Goal: Task Accomplishment & Management: Complete application form

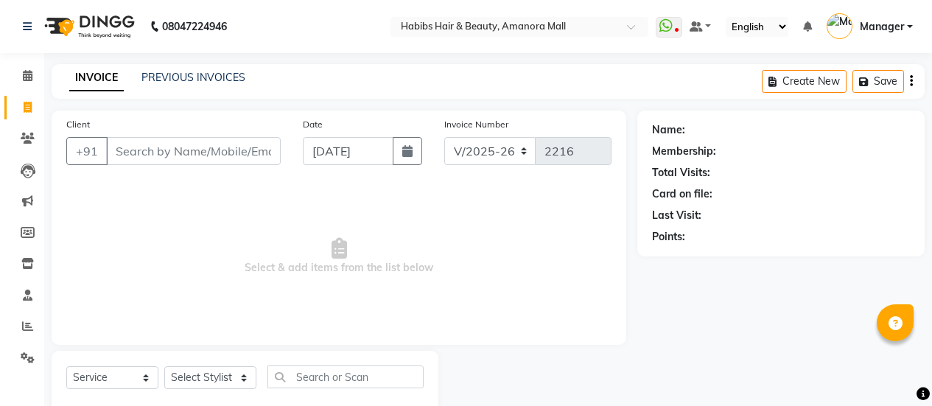
select select "5399"
select select "service"
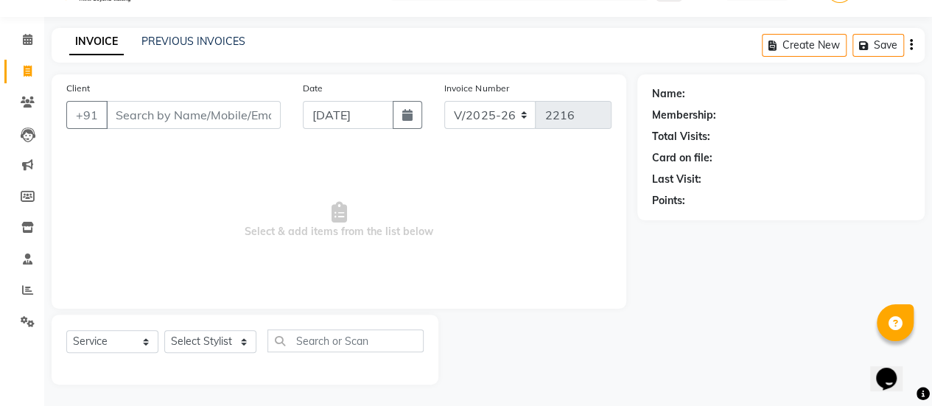
click at [198, 117] on input "Client" at bounding box center [193, 115] width 175 height 28
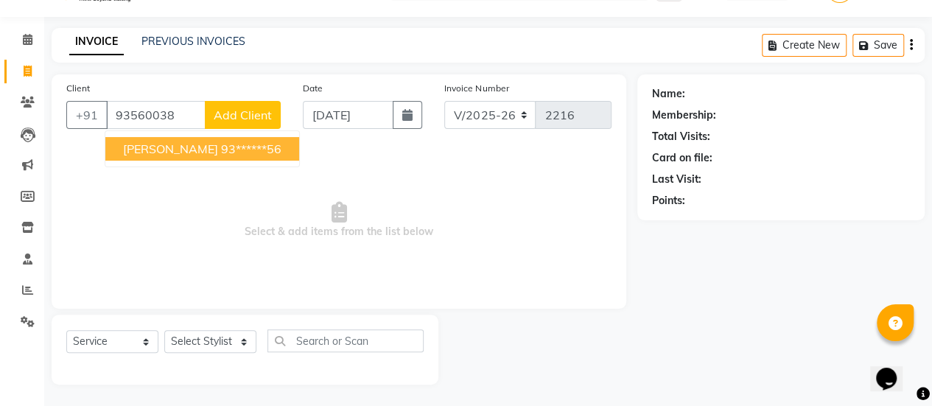
click at [221, 150] on ngb-highlight "93******56" at bounding box center [251, 149] width 60 height 15
type input "93******56"
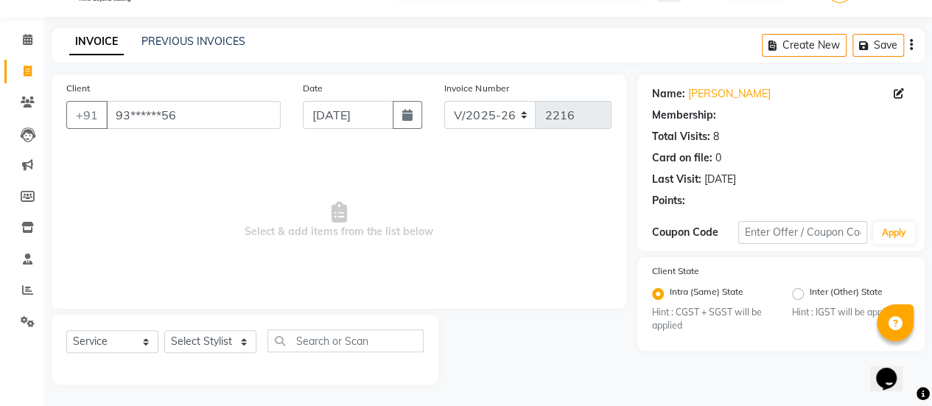
select select "1: Object"
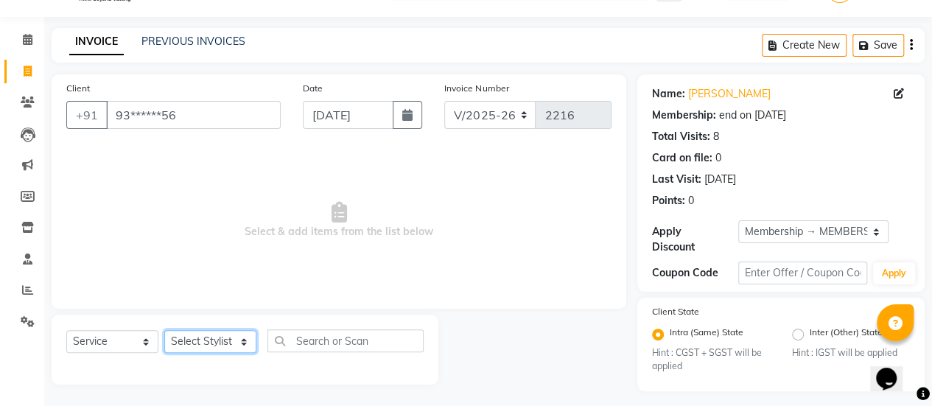
click at [242, 341] on select "Select Stylist [PERSON_NAME] Bhagavantu Kalyani [PERSON_NAME] Manager [PERSON_N…" at bounding box center [210, 341] width 92 height 23
select select "89393"
click at [164, 330] on select "Select Stylist [PERSON_NAME] Bhagavantu Kalyani [PERSON_NAME] Manager [PERSON_N…" at bounding box center [210, 341] width 92 height 23
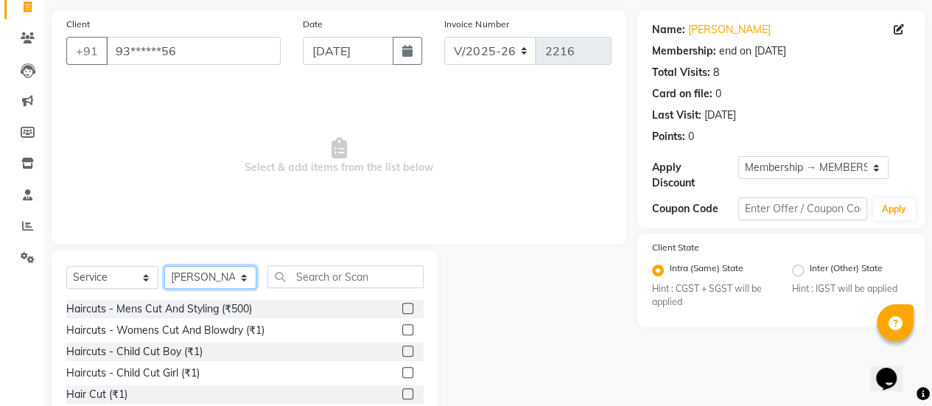
scroll to position [101, 0]
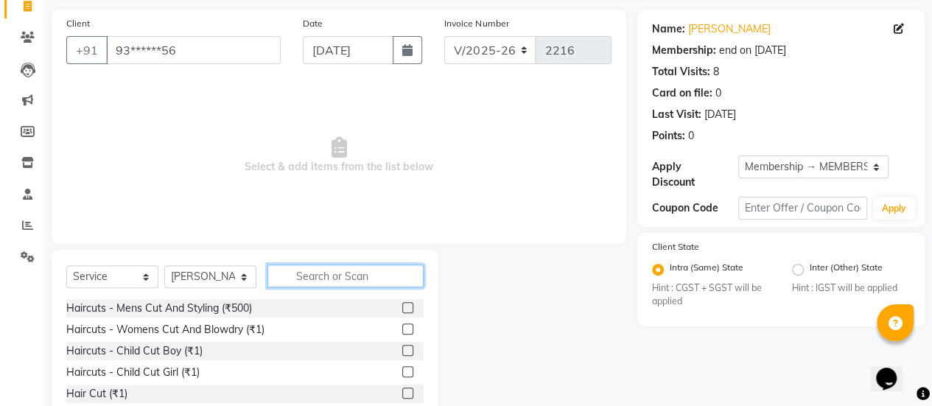
click at [355, 276] on input "text" at bounding box center [346, 276] width 156 height 23
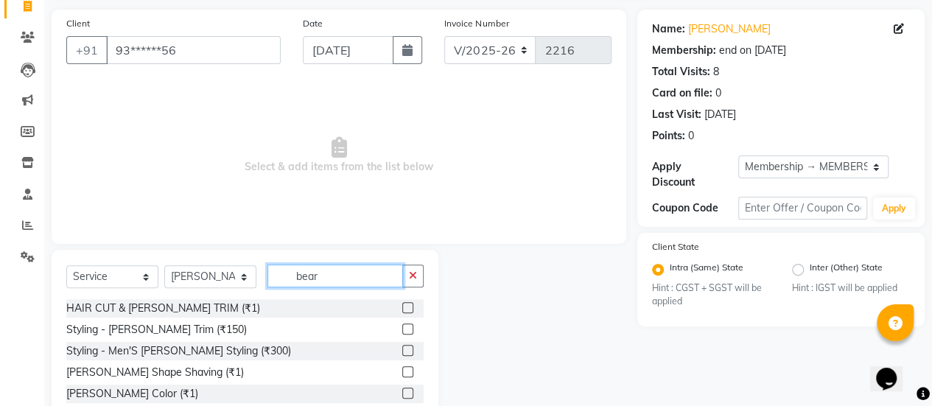
scroll to position [143, 0]
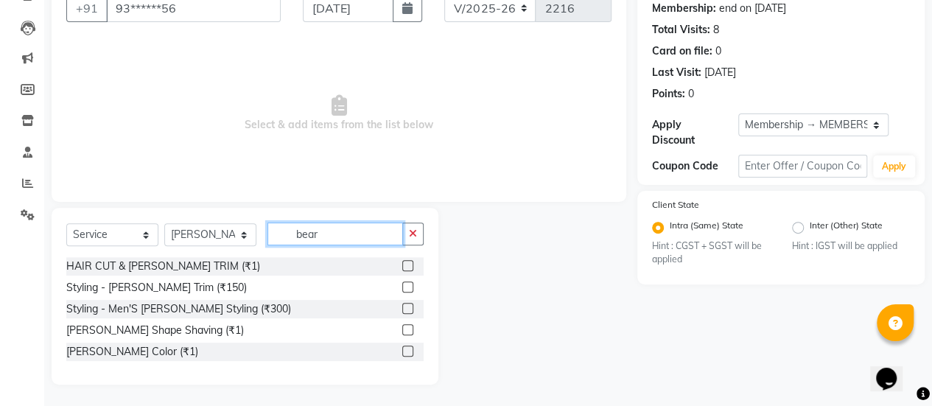
type input "bear"
click at [408, 306] on label at bounding box center [407, 308] width 11 height 11
click at [408, 306] on input "checkbox" at bounding box center [407, 309] width 10 height 10
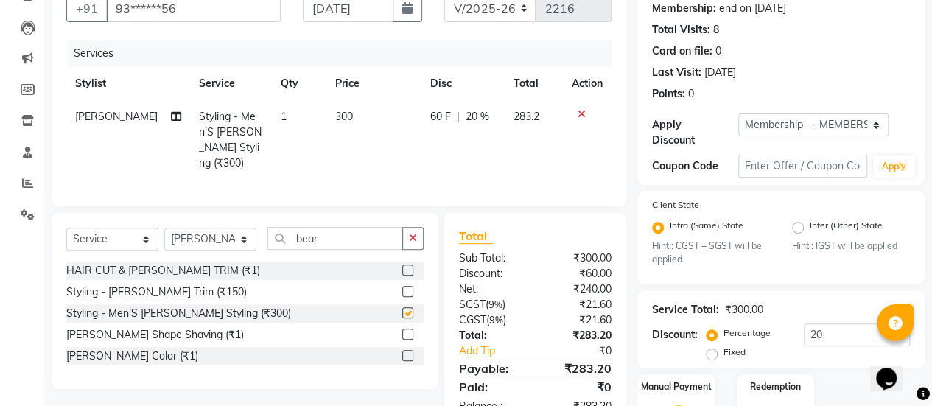
checkbox input "false"
click at [338, 120] on span "300" at bounding box center [344, 116] width 18 height 13
select select "89393"
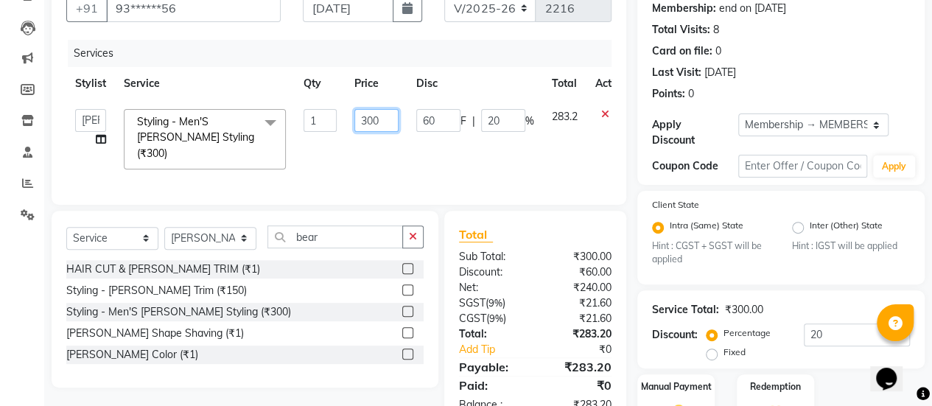
click at [371, 117] on input "300" at bounding box center [377, 120] width 44 height 23
type input "250"
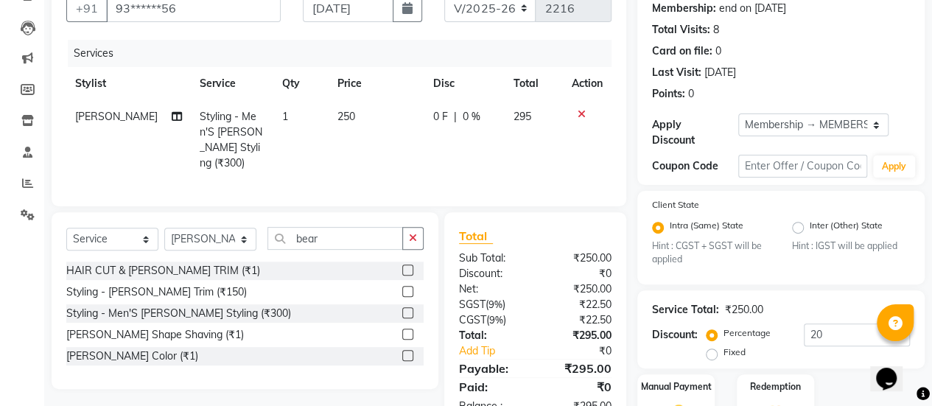
click at [395, 146] on td "250" at bounding box center [377, 140] width 96 height 80
select select "89393"
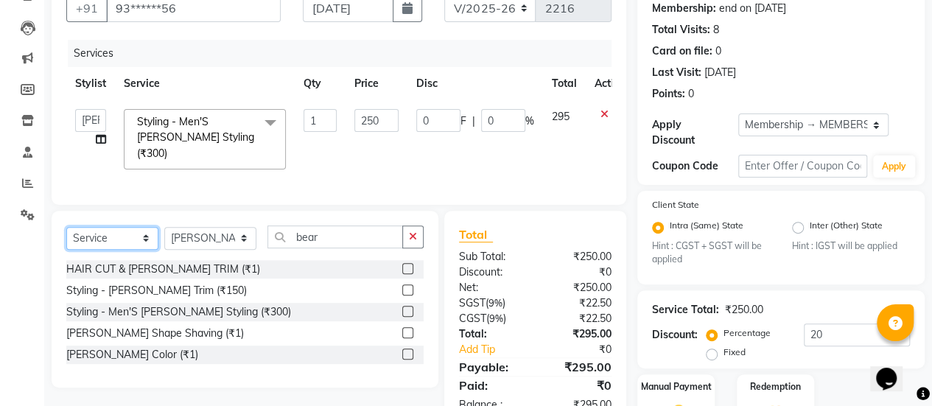
click at [146, 237] on select "Select Service Product Membership Package Voucher Prepaid Gift Card" at bounding box center [112, 238] width 92 height 23
select select "product"
click at [66, 227] on select "Select Service Product Membership Package Voucher Prepaid Gift Card" at bounding box center [112, 238] width 92 height 23
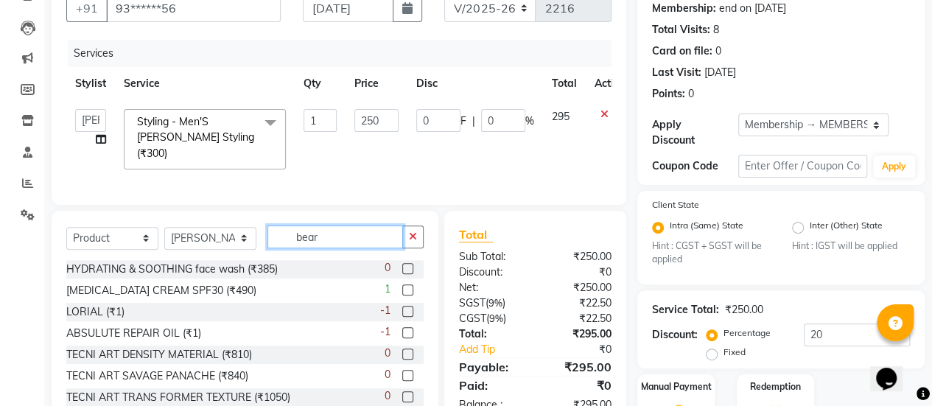
click at [327, 231] on input "bear" at bounding box center [336, 237] width 136 height 23
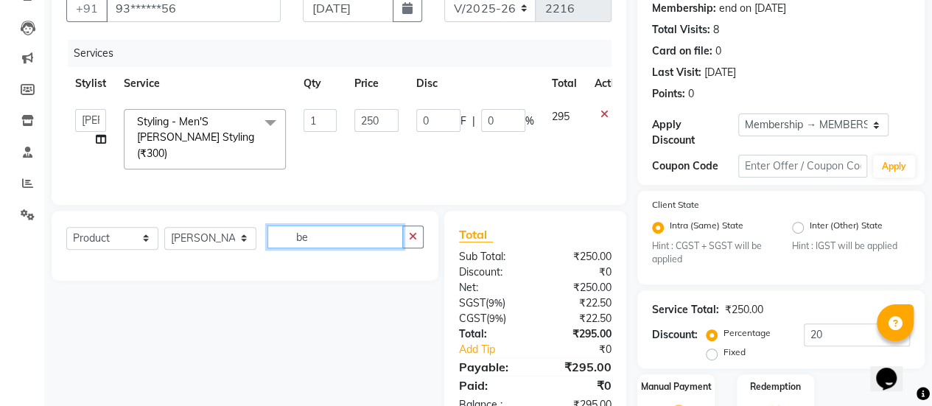
type input "b"
type input "e"
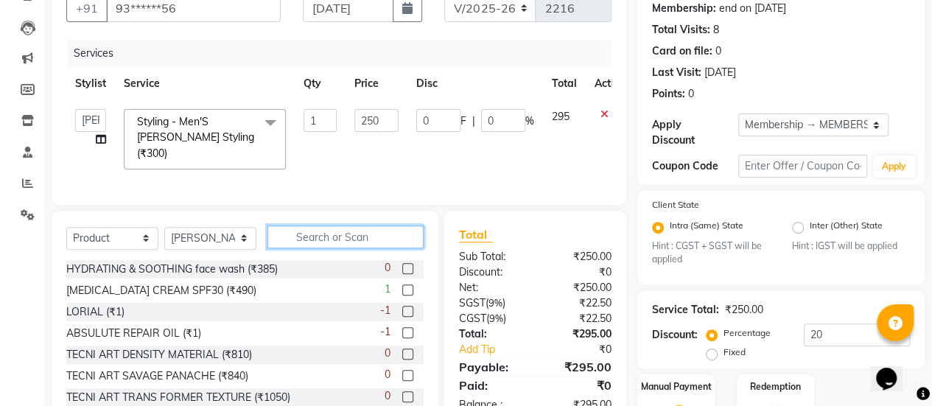
type input "o"
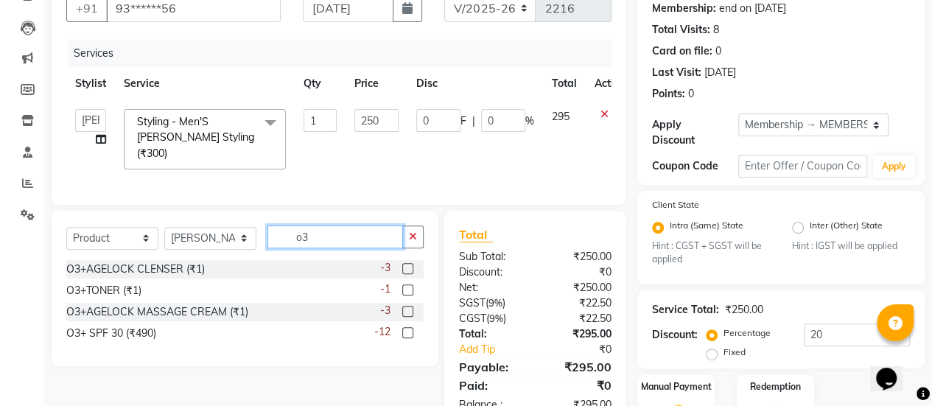
type input "o3"
click at [408, 263] on label at bounding box center [407, 268] width 11 height 11
click at [408, 265] on input "checkbox" at bounding box center [407, 270] width 10 height 10
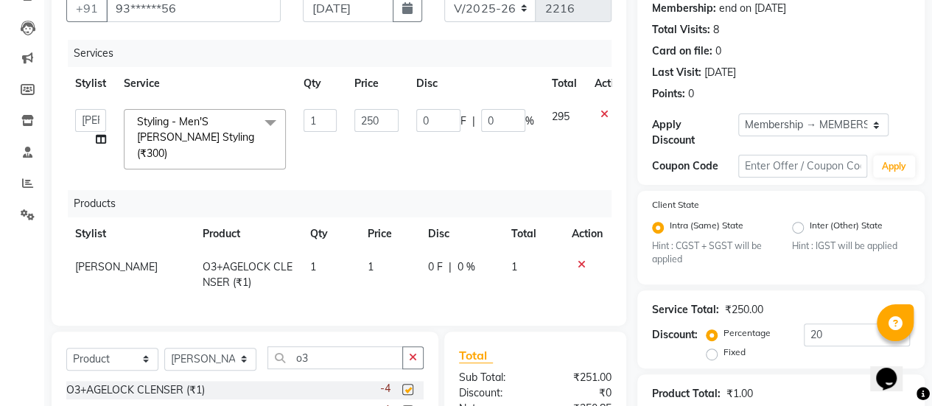
checkbox input "false"
click at [359, 251] on td "1" at bounding box center [389, 275] width 60 height 49
select select "89393"
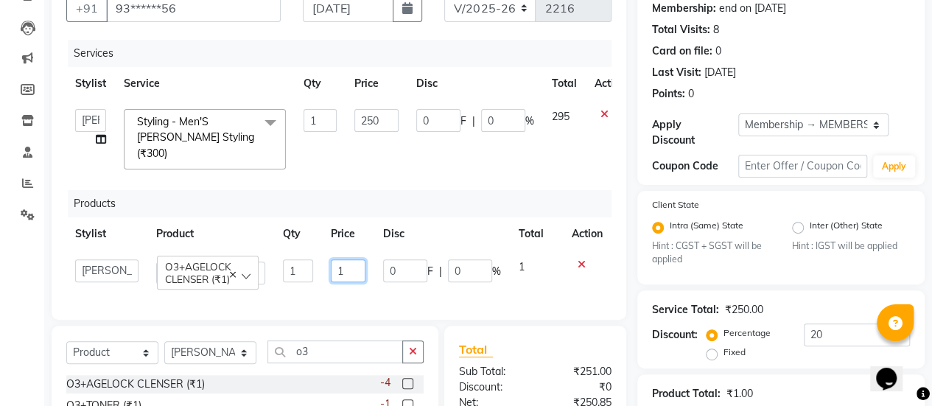
click at [360, 259] on input "1" at bounding box center [348, 270] width 35 height 23
type input "1100"
type input "50"
type input "20"
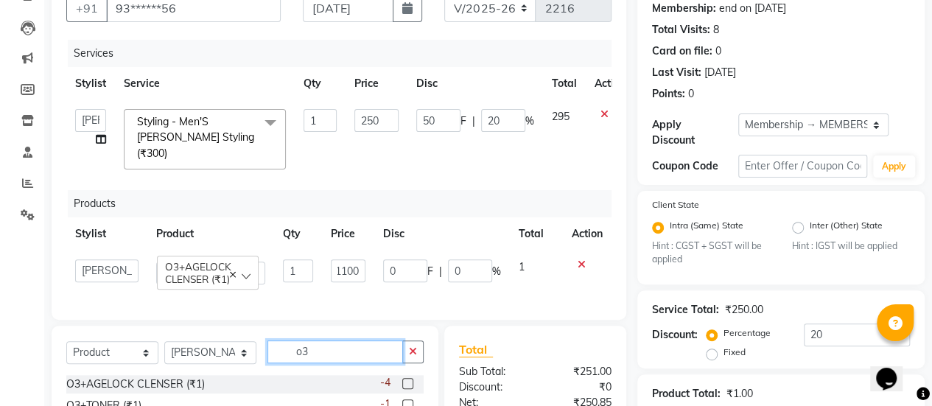
click at [321, 344] on input "o3" at bounding box center [336, 352] width 136 height 23
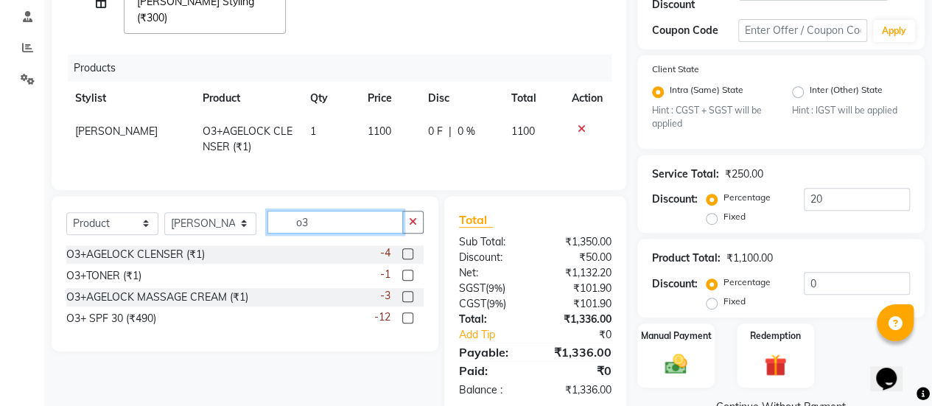
scroll to position [280, 0]
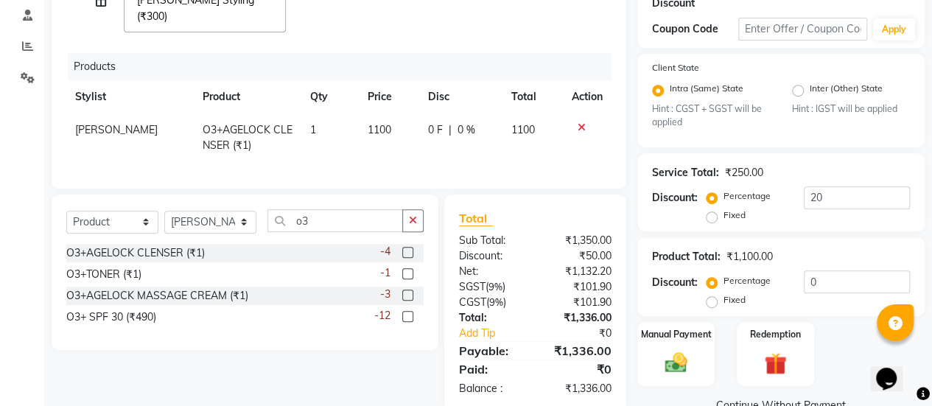
click at [408, 290] on label at bounding box center [407, 295] width 11 height 11
click at [408, 291] on input "checkbox" at bounding box center [407, 296] width 10 height 10
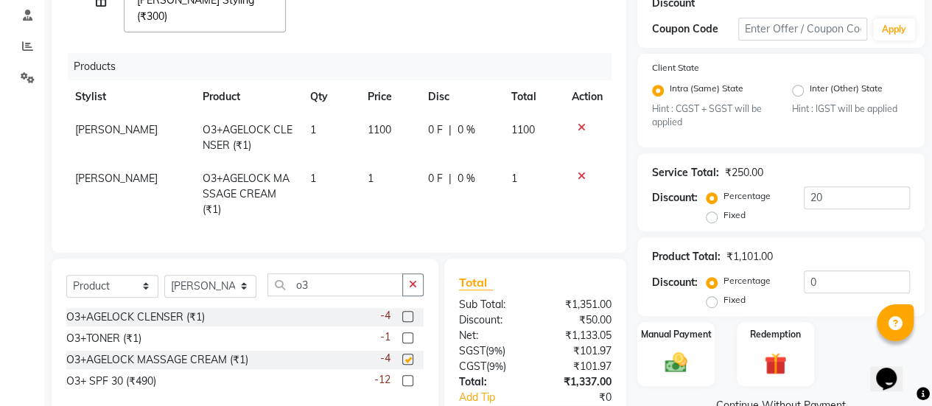
checkbox input "false"
click at [367, 162] on td "1" at bounding box center [389, 194] width 60 height 64
select select "89393"
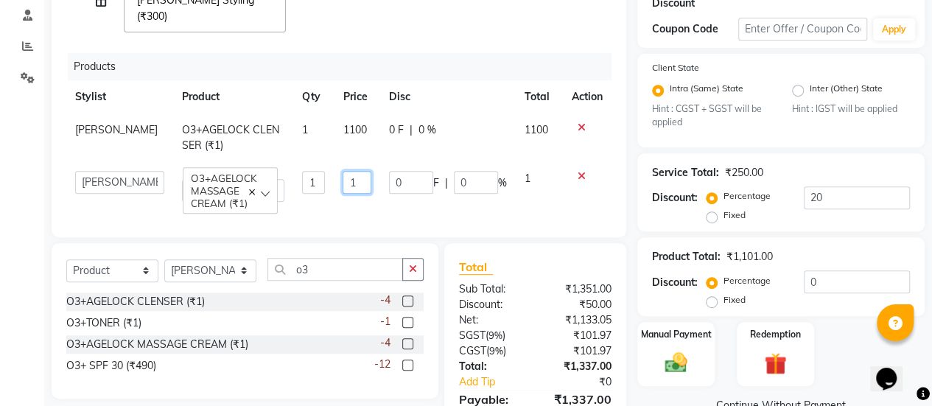
click at [347, 171] on input "1" at bounding box center [357, 182] width 29 height 23
type input "1"
type input "955"
click at [370, 188] on td "955" at bounding box center [357, 186] width 46 height 49
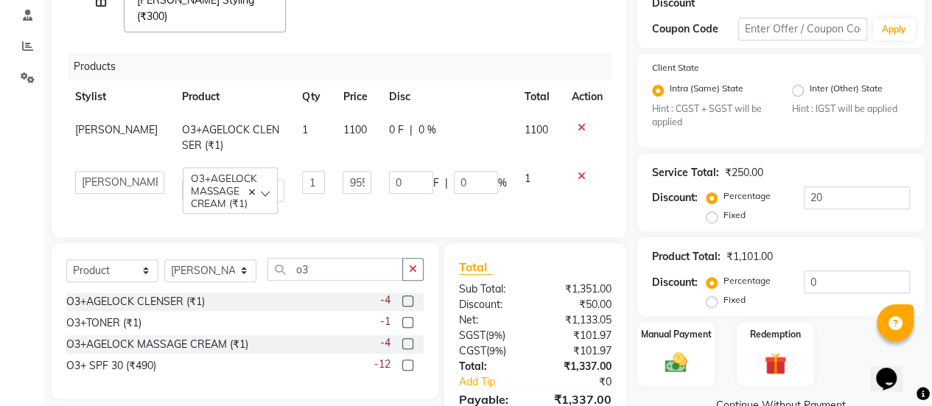
select select "89393"
click at [332, 264] on input "o3" at bounding box center [336, 269] width 136 height 23
type input "o"
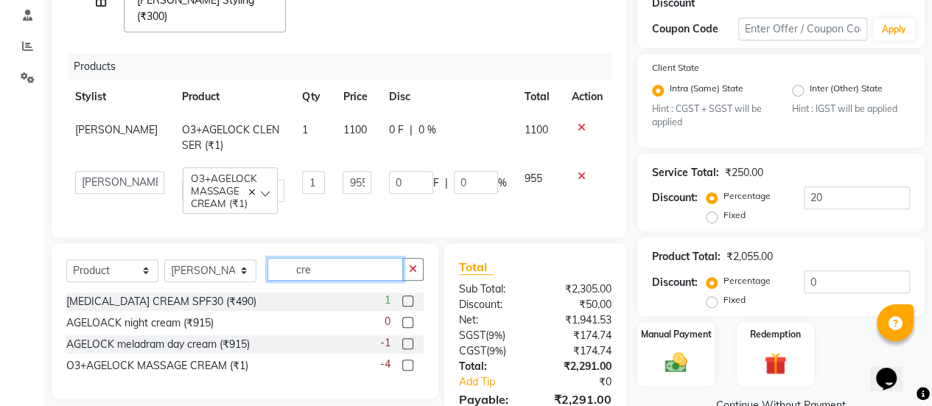
type input "cre"
click at [405, 317] on label at bounding box center [407, 322] width 11 height 11
click at [405, 318] on input "checkbox" at bounding box center [407, 323] width 10 height 10
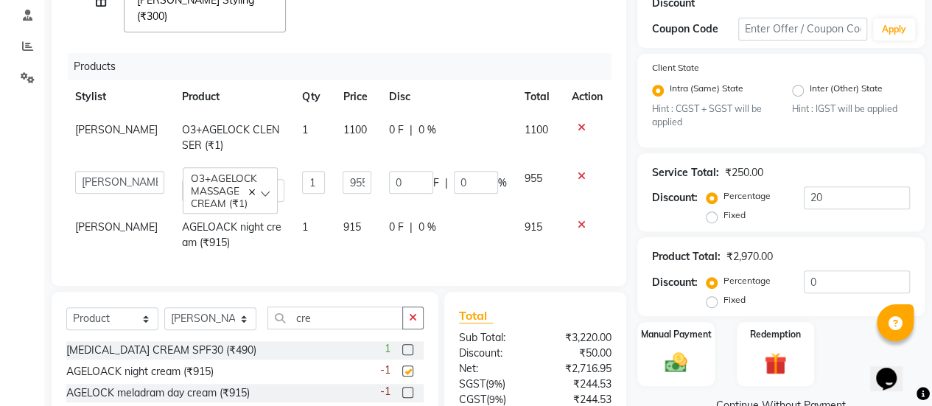
checkbox input "false"
click at [345, 220] on span "915" at bounding box center [352, 226] width 18 height 13
select select "89393"
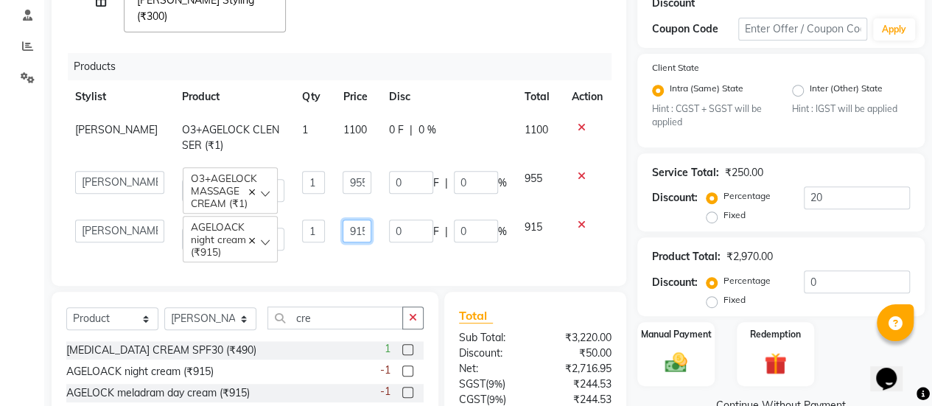
click at [363, 220] on input "915" at bounding box center [357, 231] width 29 height 23
type input "9"
type input "445"
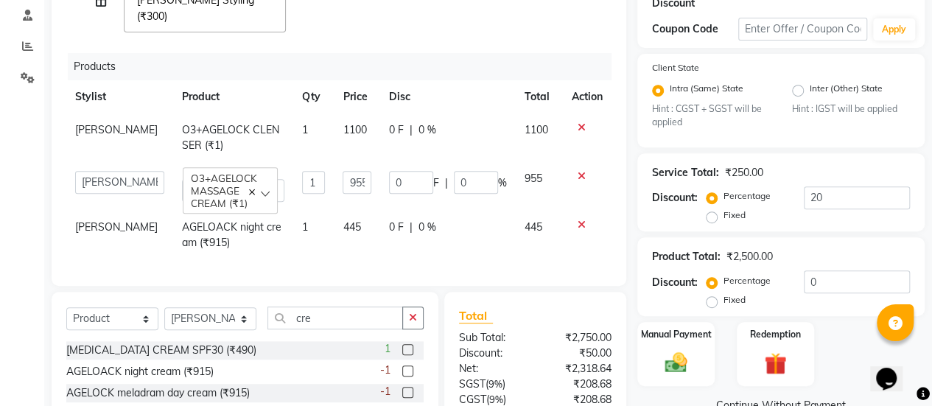
click at [439, 80] on th "Disc" at bounding box center [448, 96] width 136 height 33
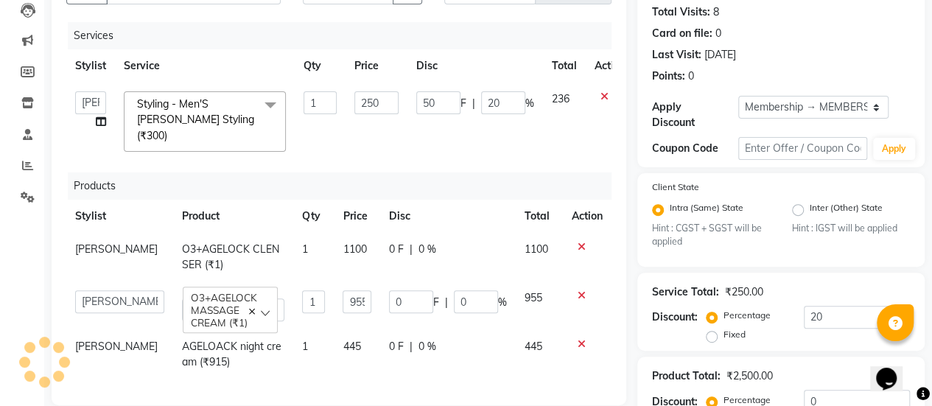
scroll to position [164, 0]
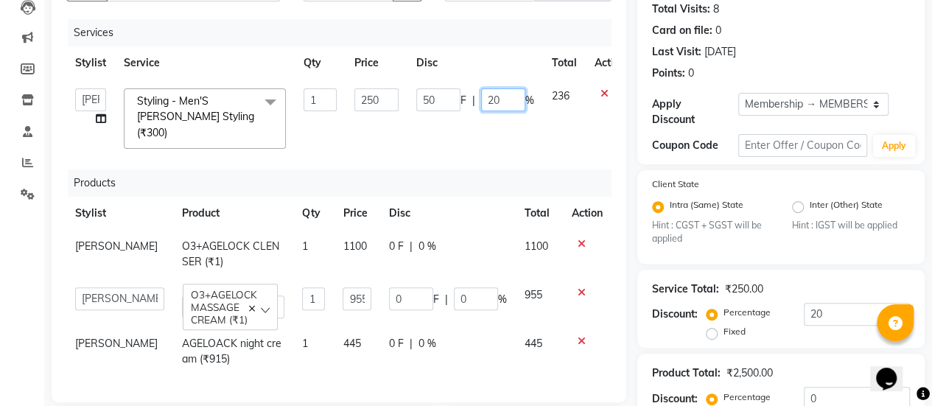
click at [509, 105] on input "20" at bounding box center [503, 99] width 44 height 23
type input "2"
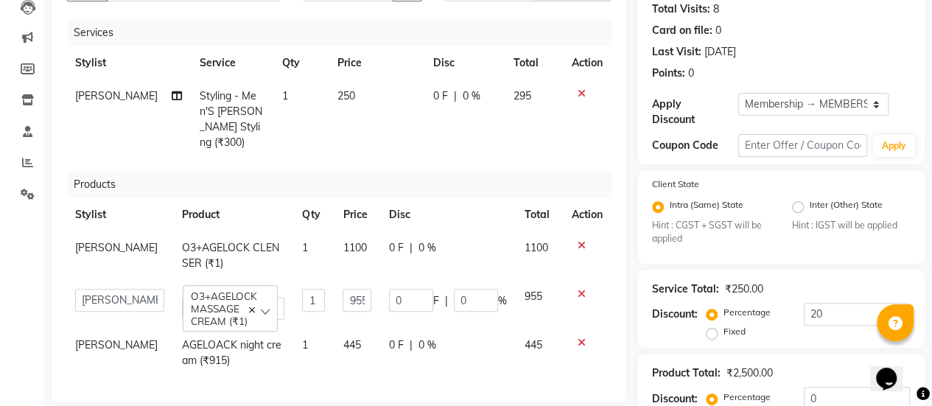
click at [473, 61] on th "Disc" at bounding box center [465, 62] width 80 height 33
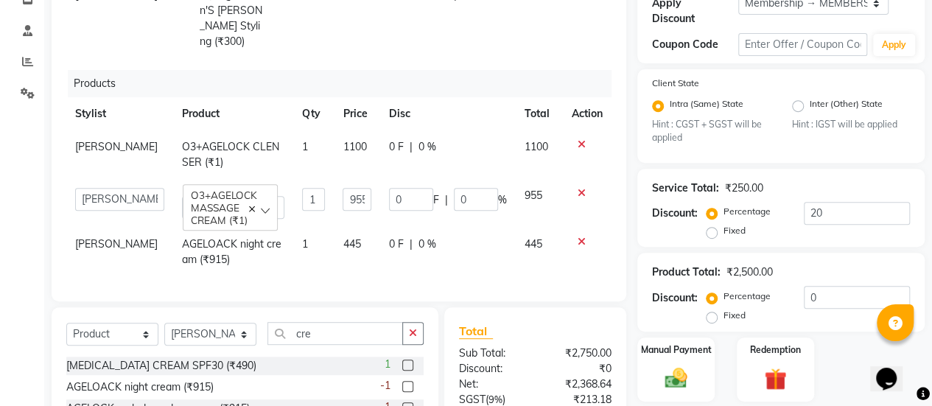
scroll to position [401, 0]
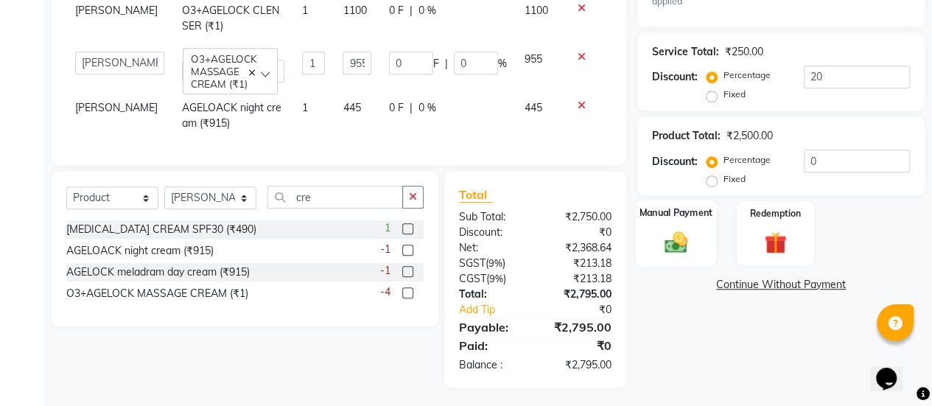
click at [685, 247] on img at bounding box center [676, 242] width 38 height 27
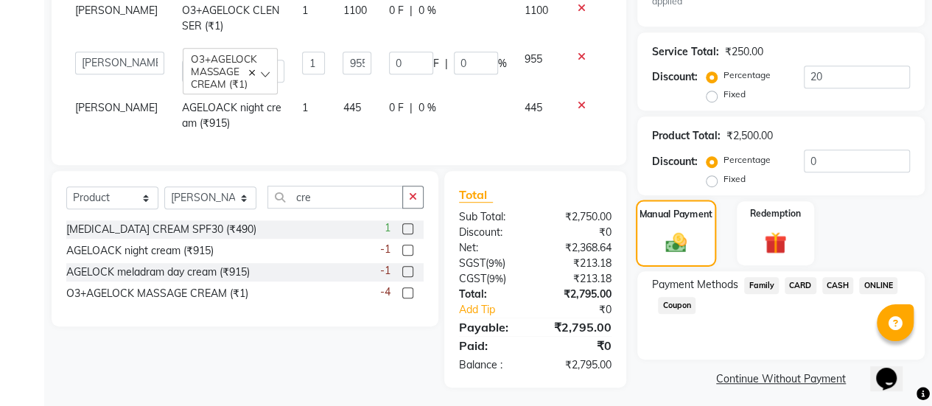
scroll to position [407, 0]
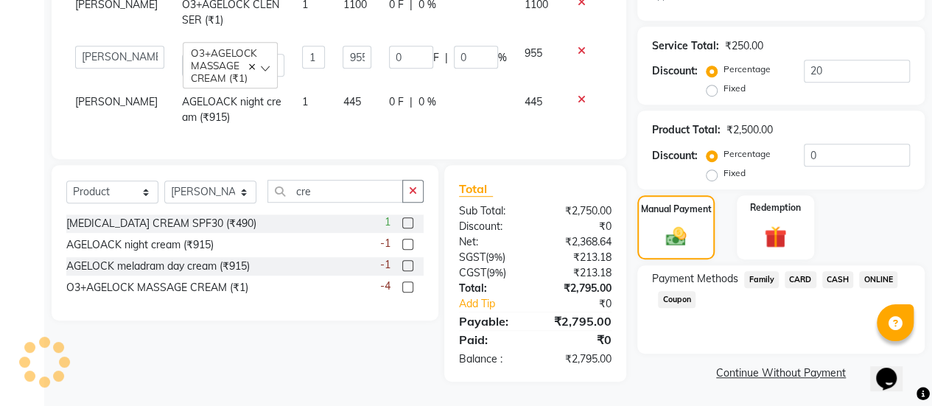
click at [795, 279] on span "CARD" at bounding box center [801, 279] width 32 height 17
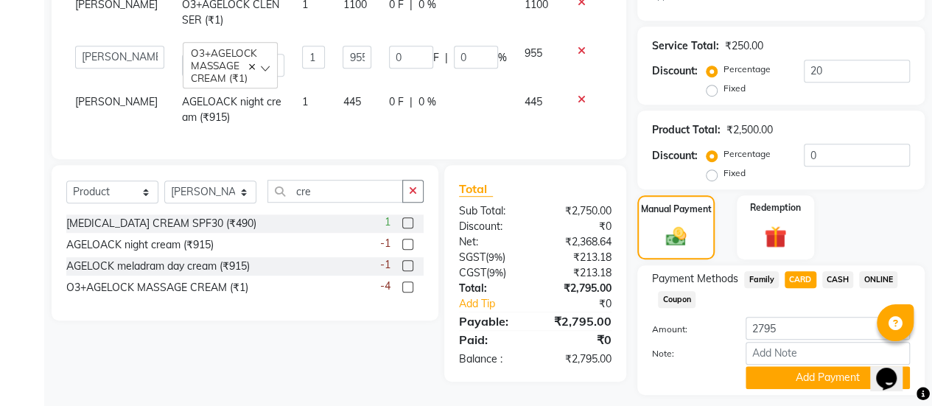
scroll to position [447, 0]
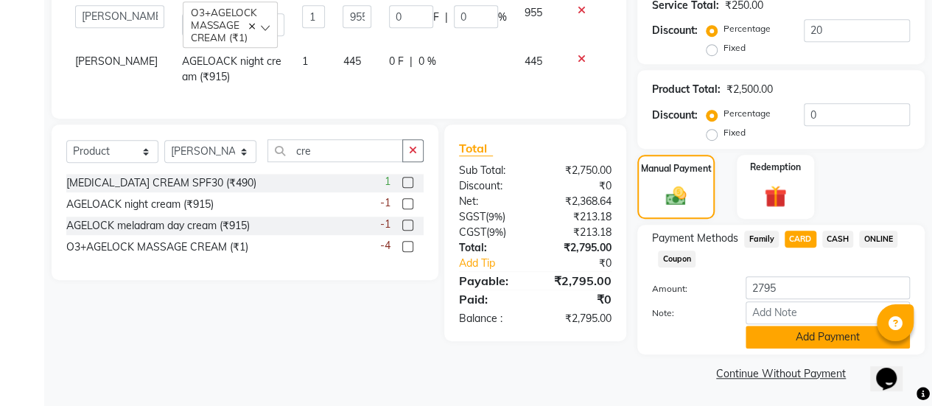
click at [798, 335] on button "Add Payment" at bounding box center [828, 337] width 164 height 23
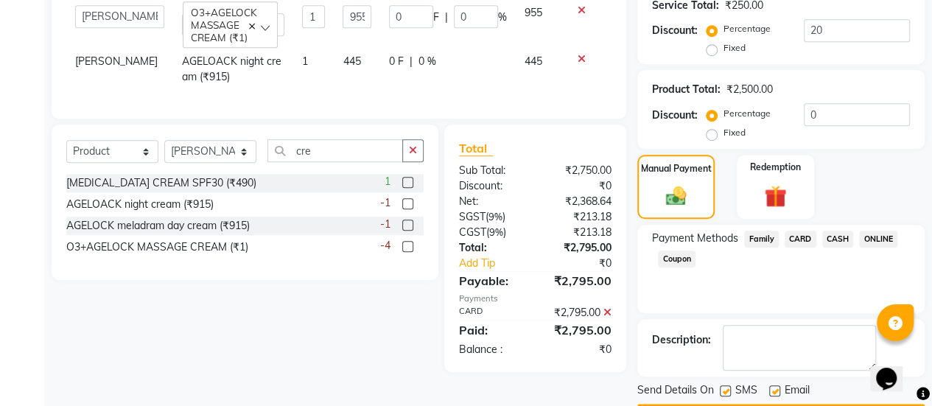
scroll to position [489, 0]
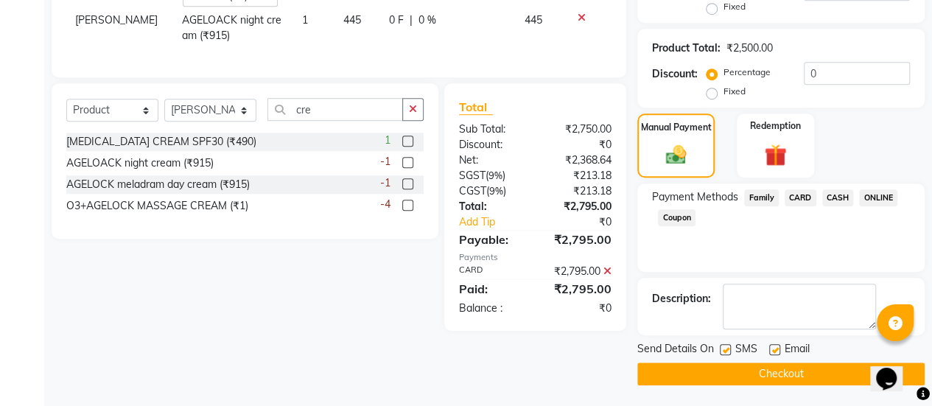
click at [775, 350] on label at bounding box center [775, 349] width 11 height 11
click at [775, 350] on input "checkbox" at bounding box center [775, 351] width 10 height 10
checkbox input "false"
click at [762, 371] on button "Checkout" at bounding box center [781, 374] width 287 height 23
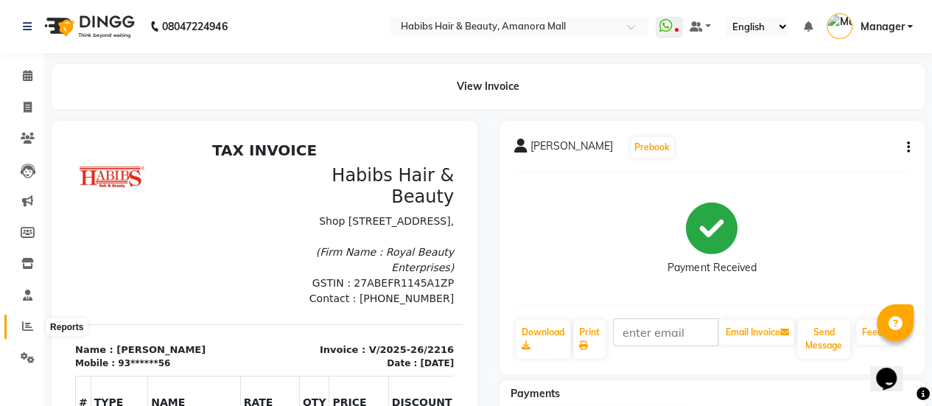
click at [29, 325] on icon at bounding box center [27, 326] width 11 height 11
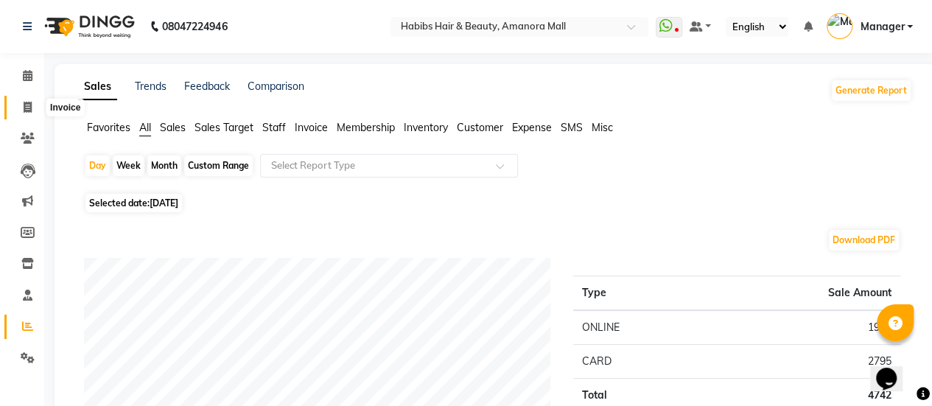
click at [28, 108] on icon at bounding box center [28, 107] width 8 height 11
select select "5399"
select select "service"
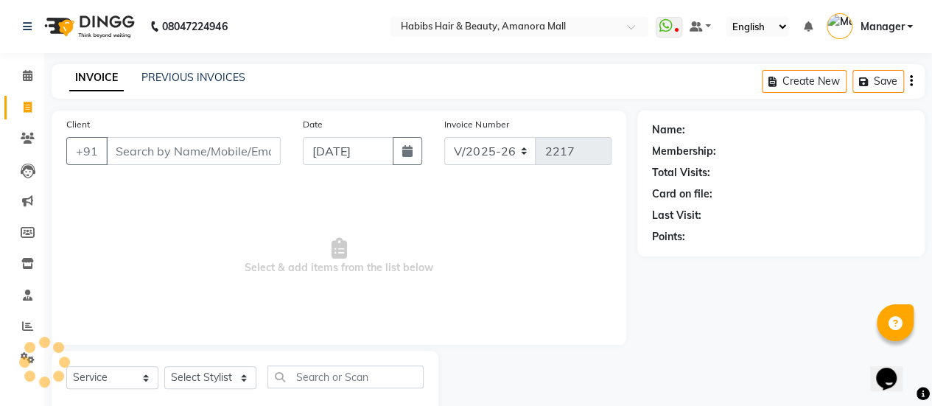
scroll to position [36, 0]
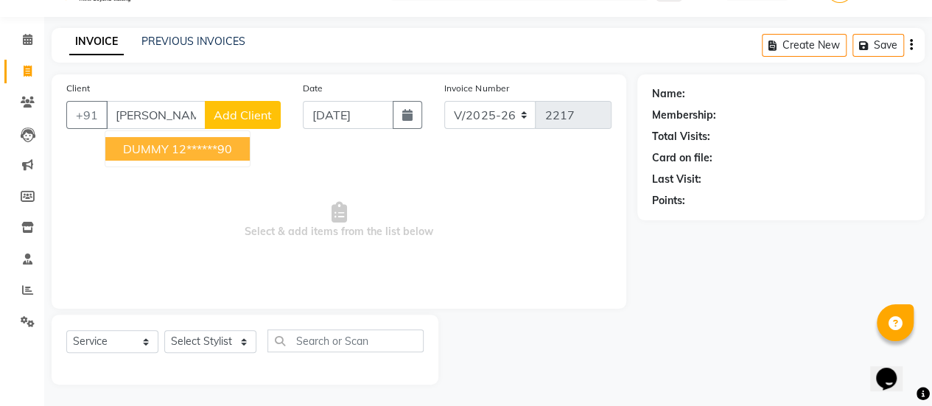
click at [210, 151] on ngb-highlight "12******90" at bounding box center [202, 149] width 60 height 15
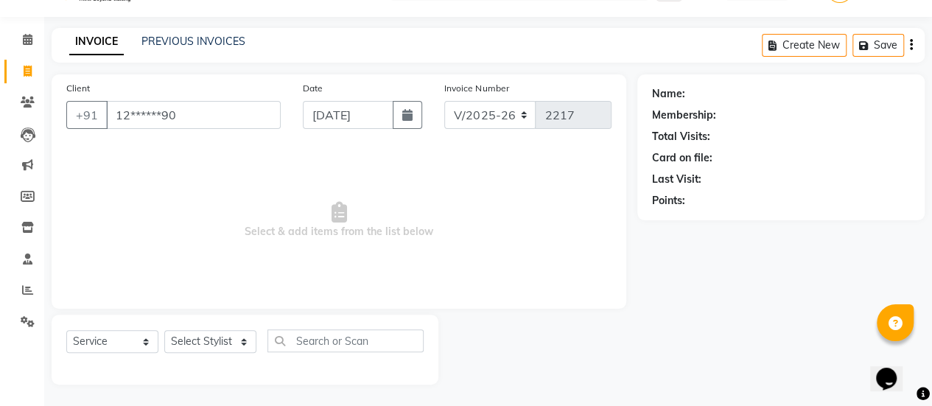
type input "12******90"
select select "1: Object"
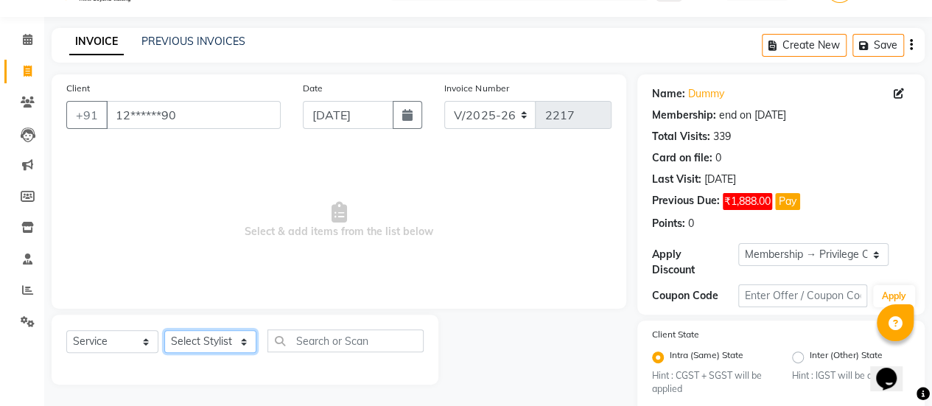
click at [234, 341] on select "Select Stylist [PERSON_NAME] Bhagavantu Kalyani [PERSON_NAME] Manager [PERSON_N…" at bounding box center [210, 341] width 92 height 23
select select "37551"
click at [164, 330] on select "Select Stylist [PERSON_NAME] Bhagavantu Kalyani [PERSON_NAME] Manager [PERSON_N…" at bounding box center [210, 341] width 92 height 23
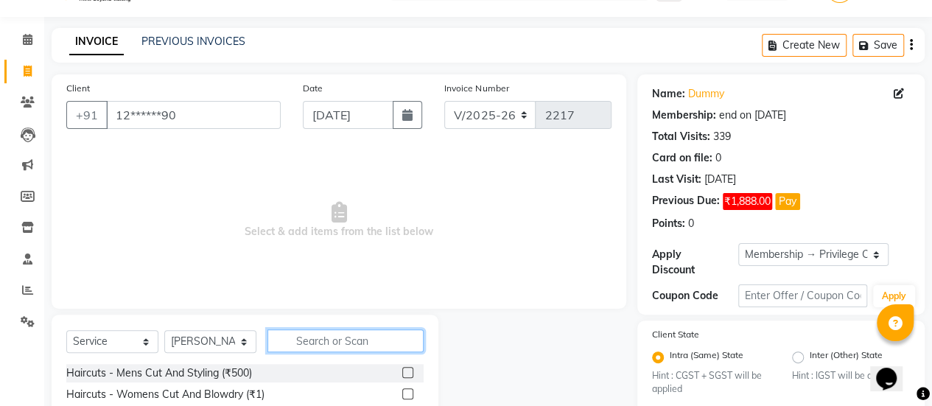
click at [356, 337] on input "text" at bounding box center [346, 340] width 156 height 23
type input "t"
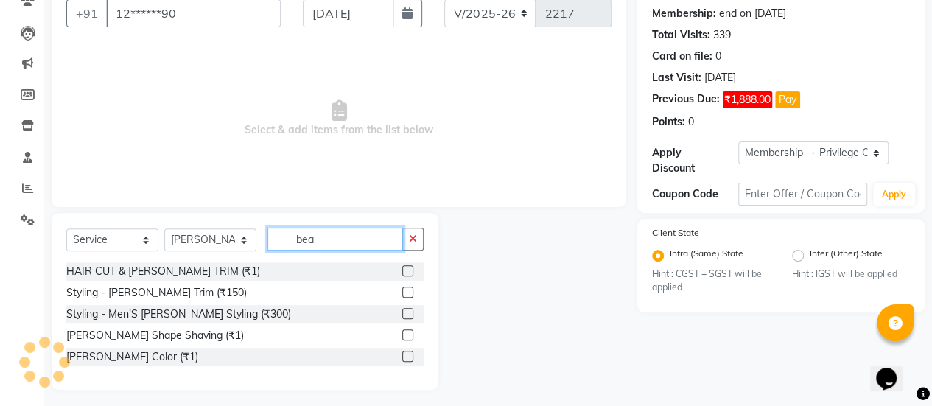
scroll to position [143, 0]
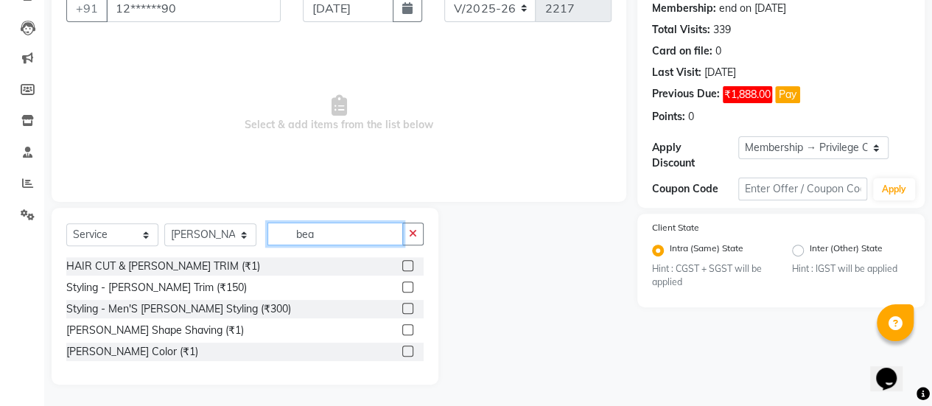
type input "bea"
click at [405, 307] on label at bounding box center [407, 308] width 11 height 11
click at [405, 307] on input "checkbox" at bounding box center [407, 309] width 10 height 10
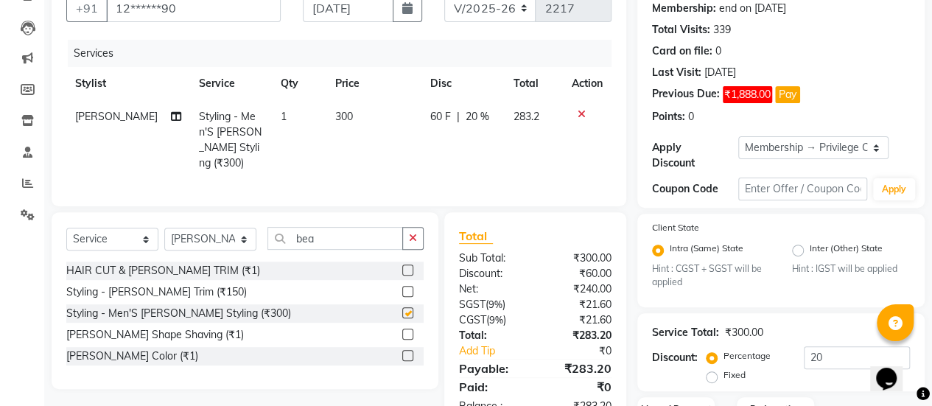
checkbox input "false"
click at [327, 122] on td "300" at bounding box center [374, 140] width 94 height 80
select select "37551"
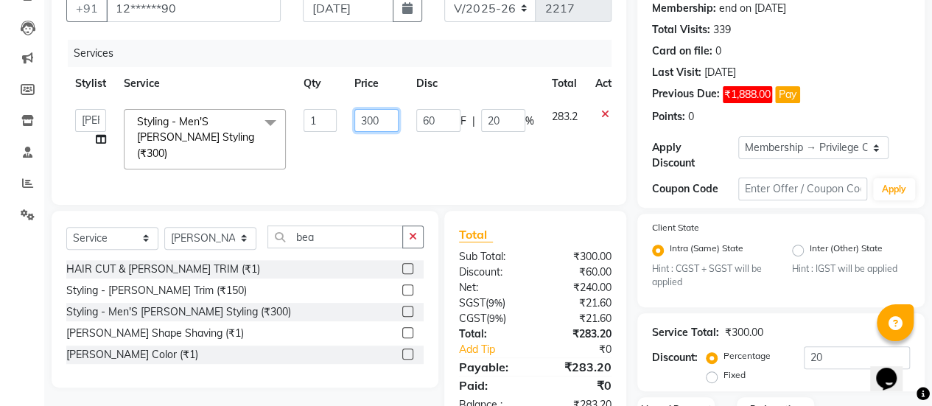
click at [372, 120] on input "300" at bounding box center [377, 120] width 44 height 23
type input "250"
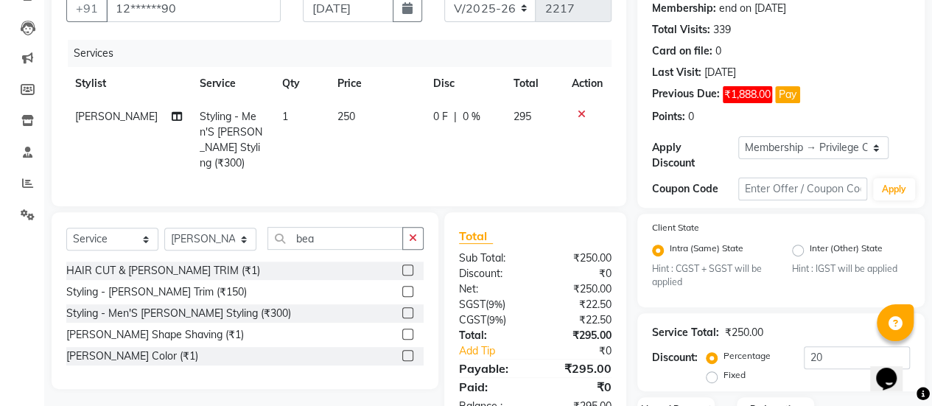
click at [464, 113] on span "0 %" at bounding box center [472, 116] width 18 height 15
select select "37551"
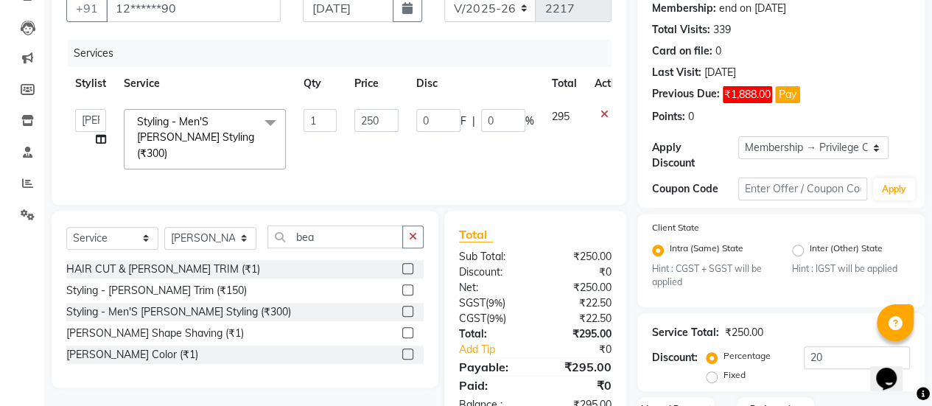
click at [458, 153] on td "0 F | 0 %" at bounding box center [476, 139] width 136 height 78
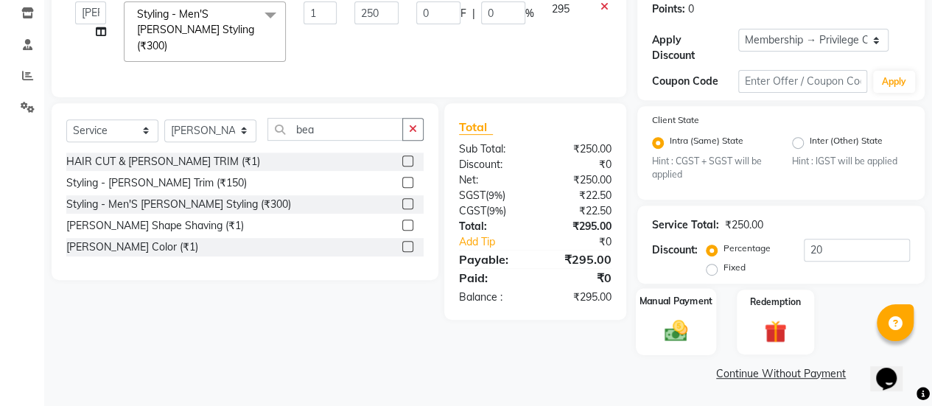
click at [680, 330] on img at bounding box center [676, 331] width 38 height 27
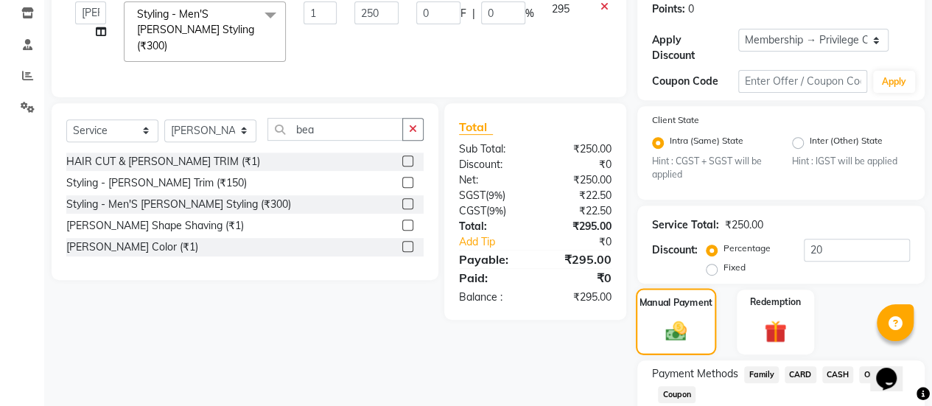
scroll to position [345, 0]
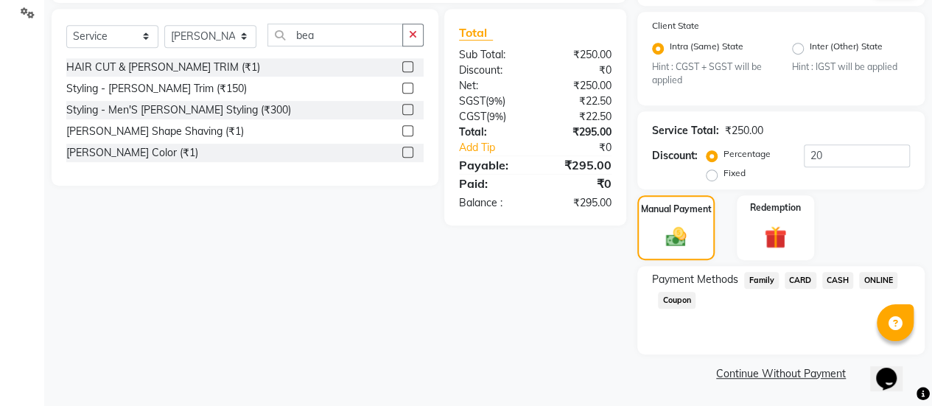
click at [874, 279] on span "ONLINE" at bounding box center [878, 280] width 38 height 17
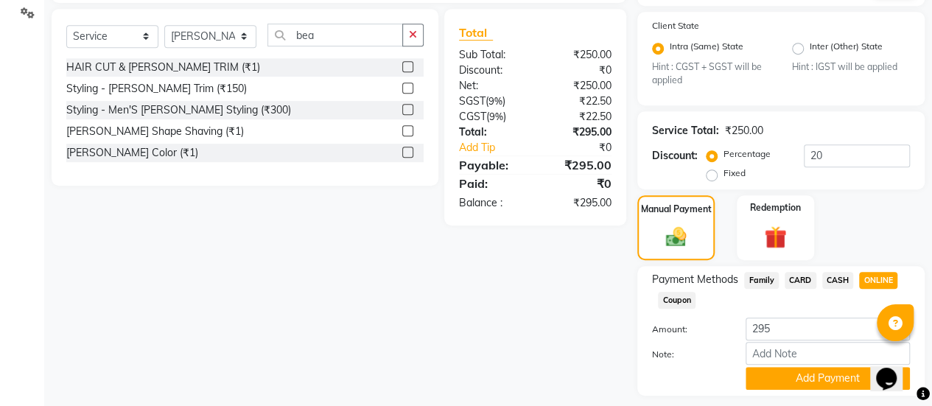
scroll to position [386, 0]
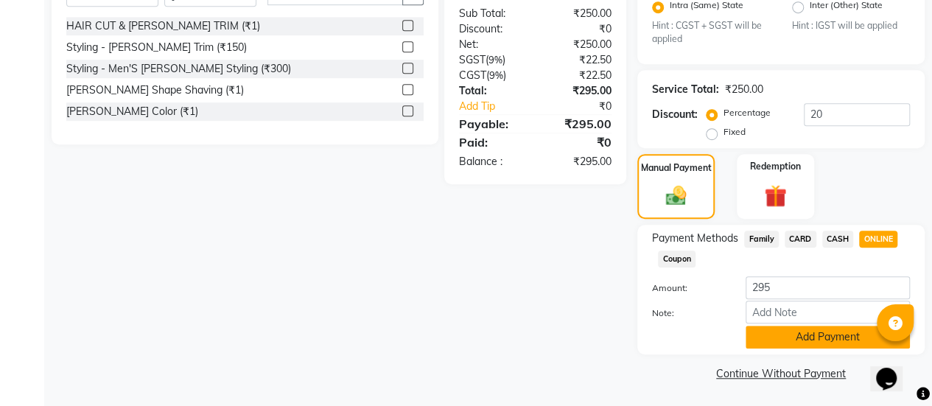
click at [795, 338] on button "Add Payment" at bounding box center [828, 337] width 164 height 23
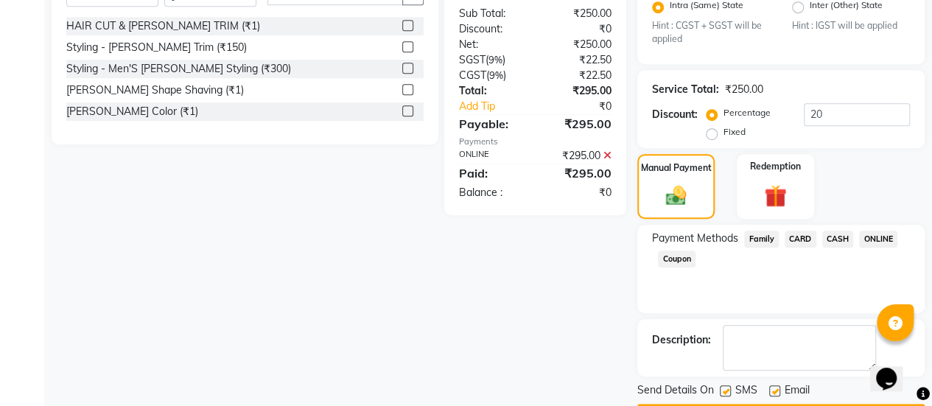
scroll to position [427, 0]
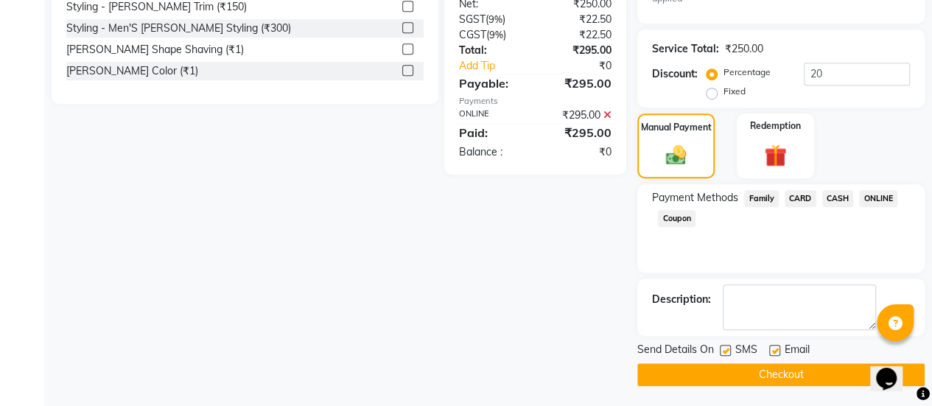
click at [775, 349] on label at bounding box center [775, 350] width 11 height 11
click at [775, 349] on input "checkbox" at bounding box center [775, 351] width 10 height 10
checkbox input "false"
click at [758, 369] on button "Checkout" at bounding box center [781, 374] width 287 height 23
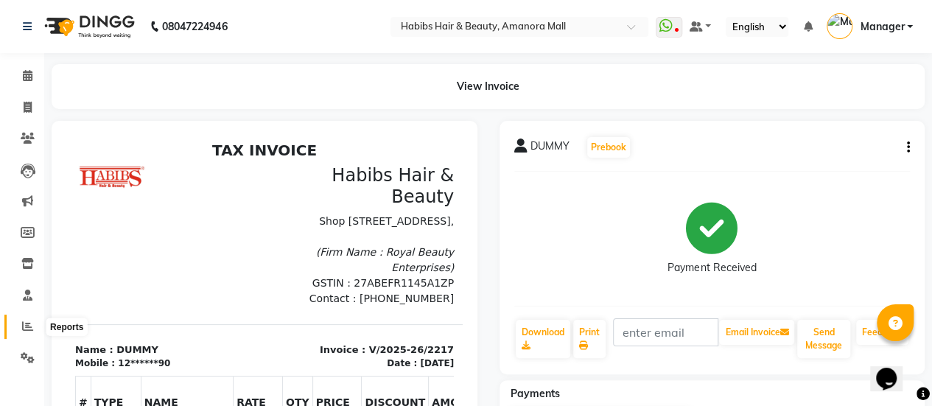
click at [27, 325] on icon at bounding box center [27, 326] width 11 height 11
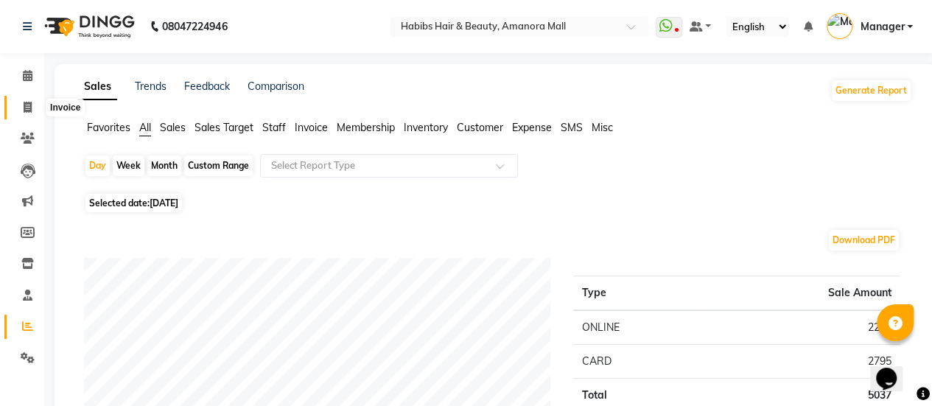
click at [27, 106] on icon at bounding box center [28, 107] width 8 height 11
select select "5399"
select select "service"
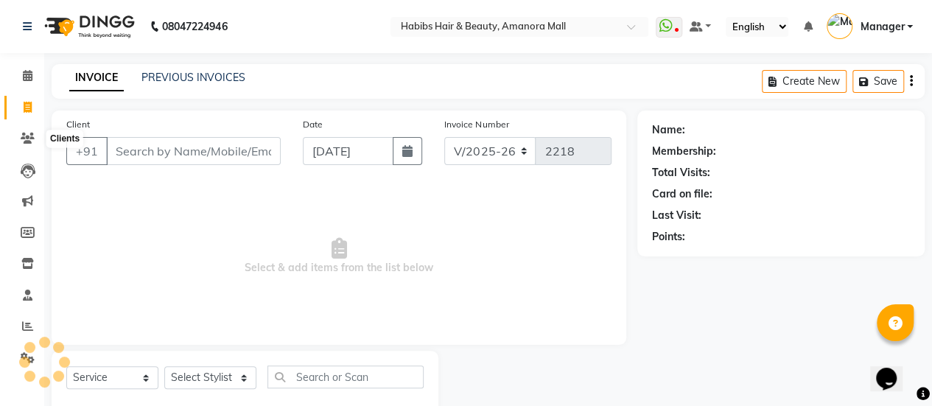
scroll to position [36, 0]
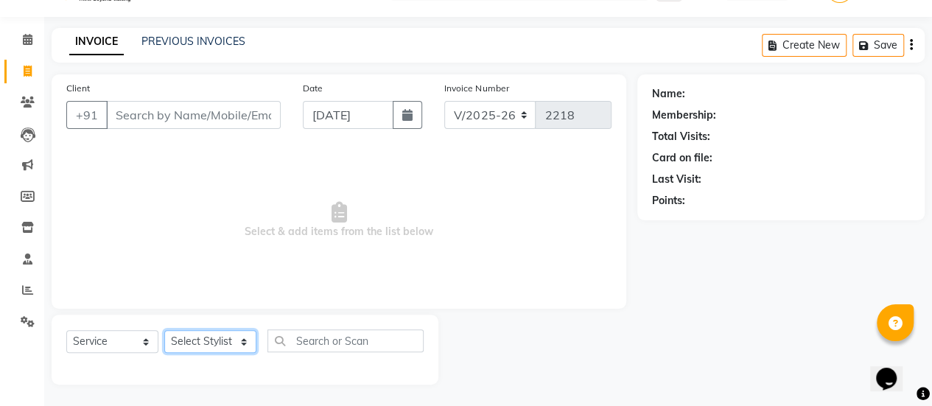
click at [236, 346] on select "Select Stylist [PERSON_NAME] Bhagavantu Kalyani [PERSON_NAME] Manager [PERSON_N…" at bounding box center [210, 341] width 92 height 23
select select "69806"
click at [164, 330] on select "Select Stylist [PERSON_NAME] Bhagavantu Kalyani [PERSON_NAME] Manager [PERSON_N…" at bounding box center [210, 341] width 92 height 23
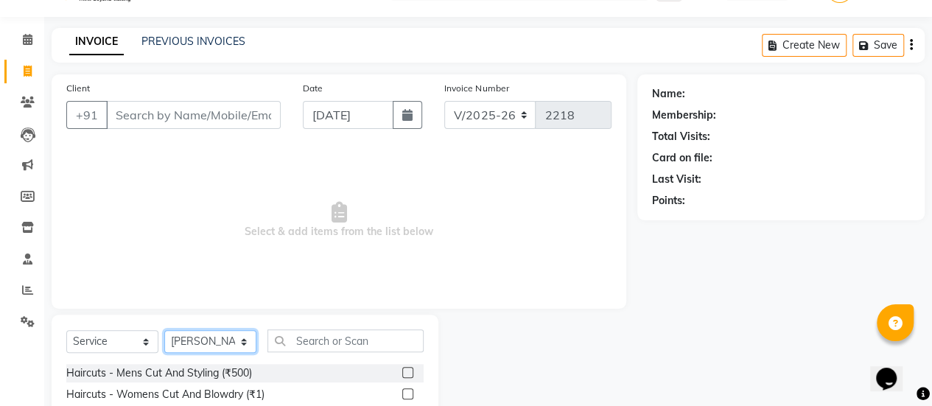
scroll to position [66, 0]
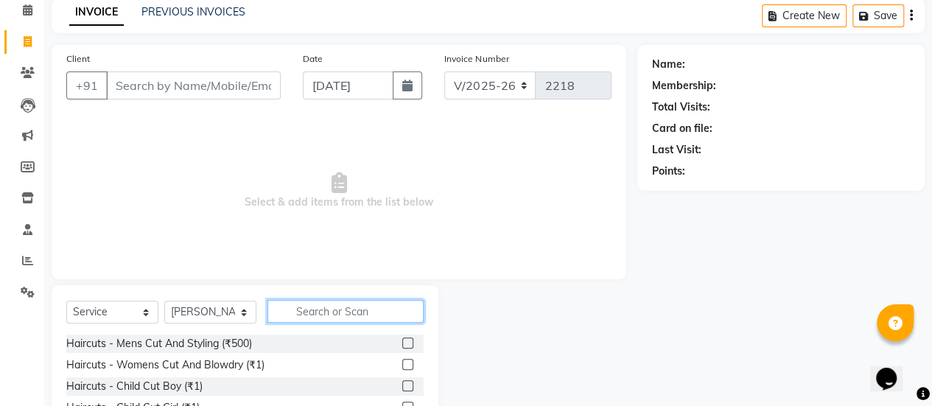
click at [345, 310] on input "text" at bounding box center [346, 311] width 156 height 23
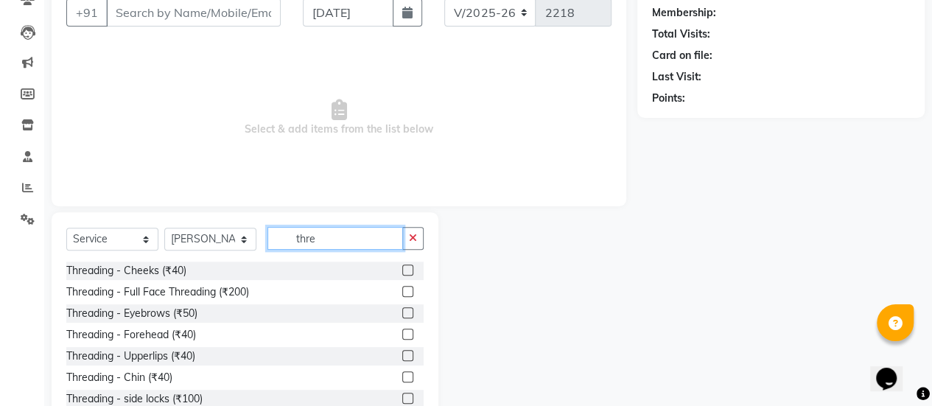
scroll to position [142, 0]
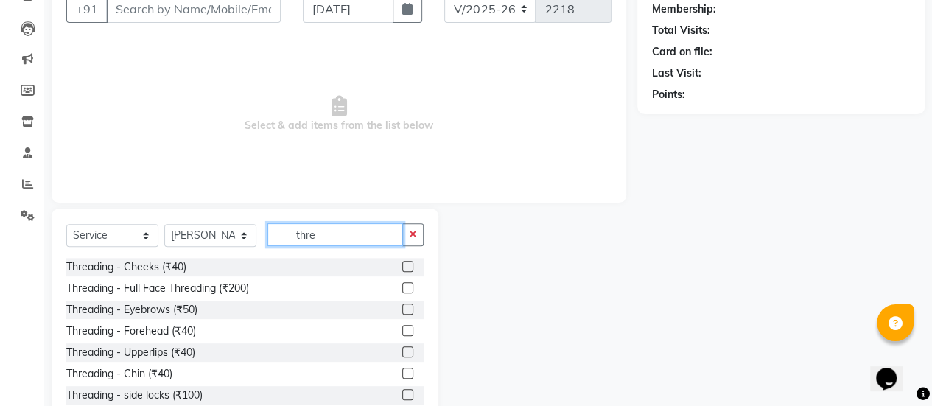
type input "thre"
click at [402, 307] on label at bounding box center [407, 309] width 11 height 11
click at [402, 307] on input "checkbox" at bounding box center [407, 310] width 10 height 10
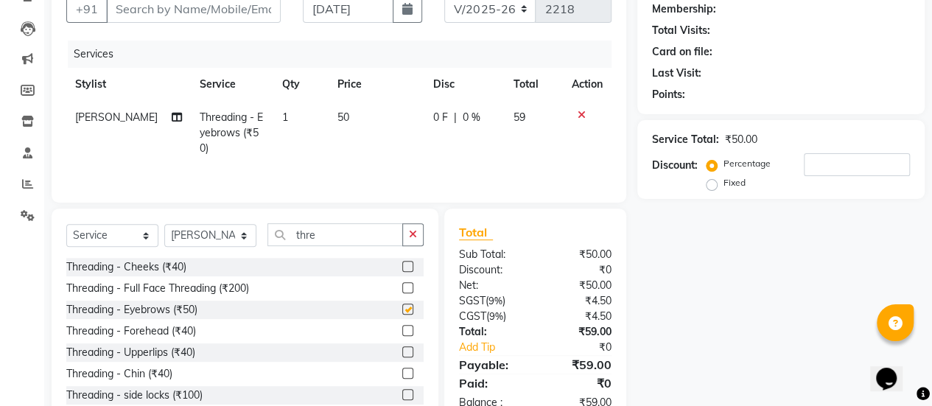
checkbox input "false"
click at [338, 116] on span "50" at bounding box center [344, 117] width 12 height 13
select select "69806"
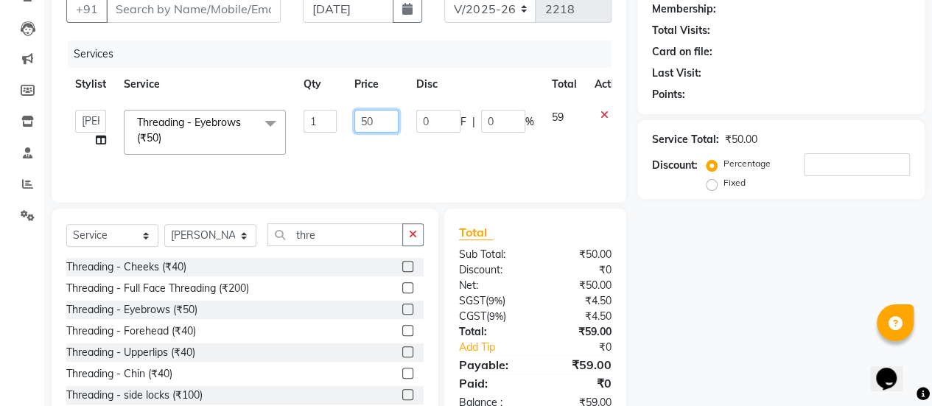
click at [366, 119] on input "50" at bounding box center [377, 121] width 44 height 23
type input "80"
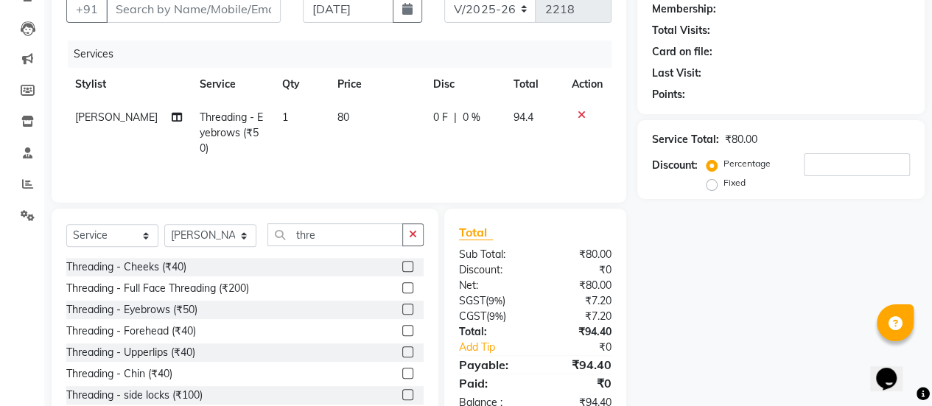
click at [374, 156] on td "80" at bounding box center [377, 133] width 96 height 64
select select "69806"
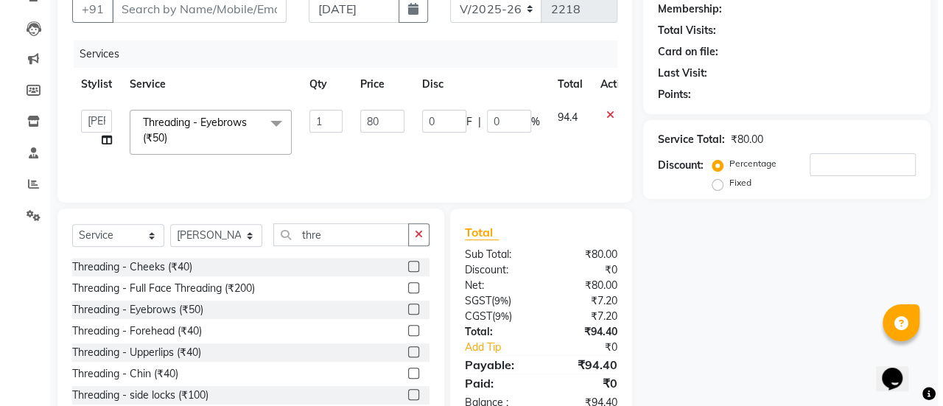
scroll to position [0, 0]
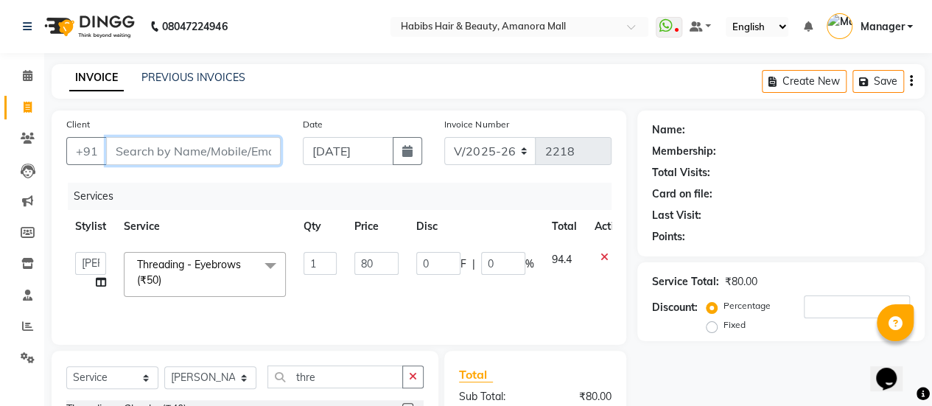
click at [178, 151] on input "Client" at bounding box center [193, 151] width 175 height 28
type input "7"
type input "0"
type input "7892677428"
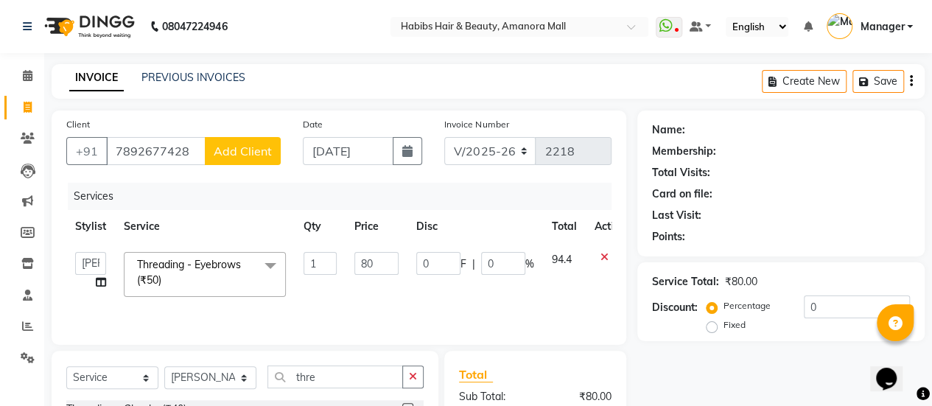
click at [254, 150] on span "Add Client" at bounding box center [243, 151] width 58 height 15
select select "22"
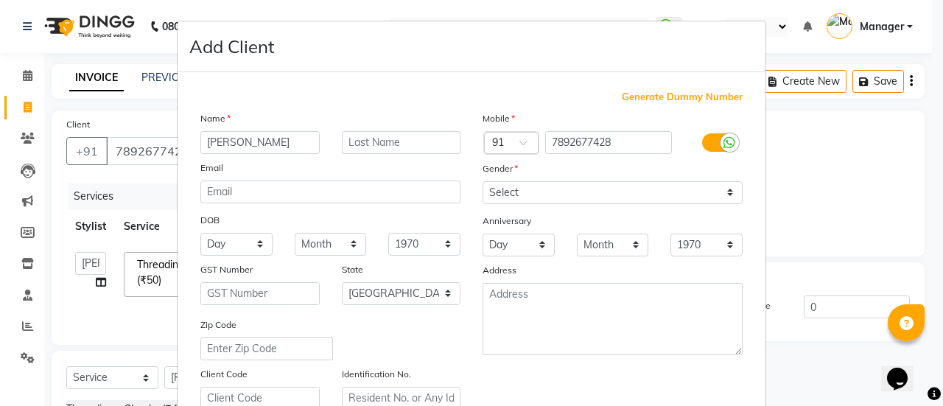
type input "[PERSON_NAME]"
click at [550, 195] on select "Select [DEMOGRAPHIC_DATA] [DEMOGRAPHIC_DATA] Other Prefer Not To Say" at bounding box center [613, 192] width 260 height 23
select select "[DEMOGRAPHIC_DATA]"
click at [483, 181] on select "Select [DEMOGRAPHIC_DATA] [DEMOGRAPHIC_DATA] Other Prefer Not To Say" at bounding box center [613, 192] width 260 height 23
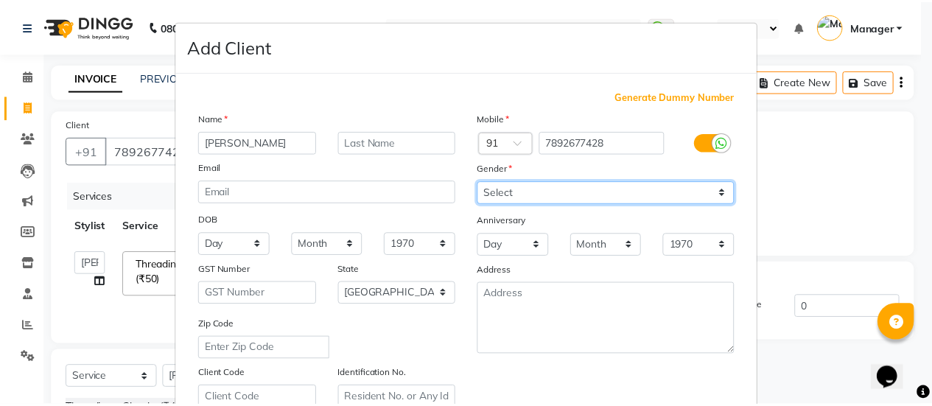
scroll to position [271, 0]
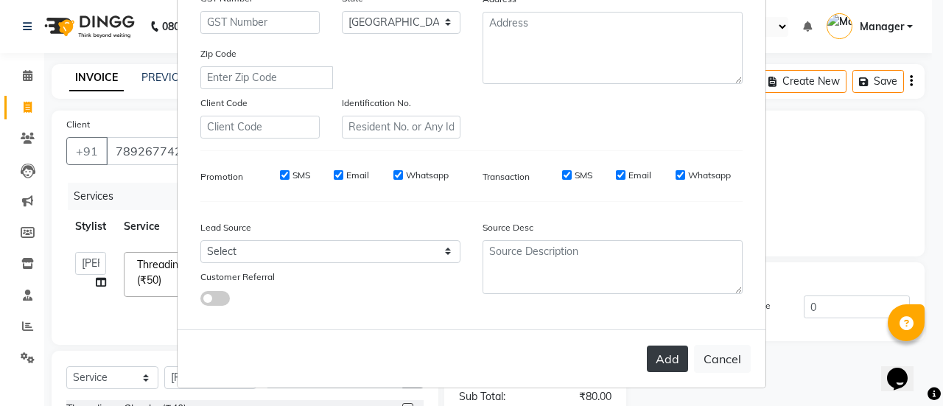
click at [671, 363] on button "Add" at bounding box center [667, 359] width 41 height 27
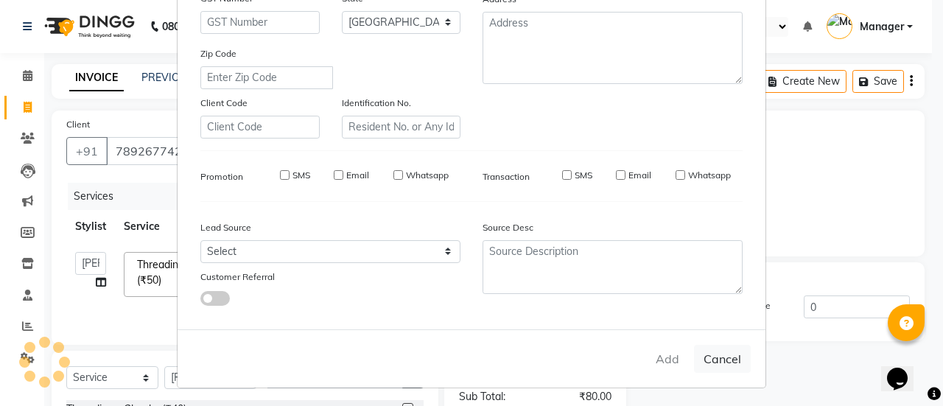
type input "78******28"
select select
select select "null"
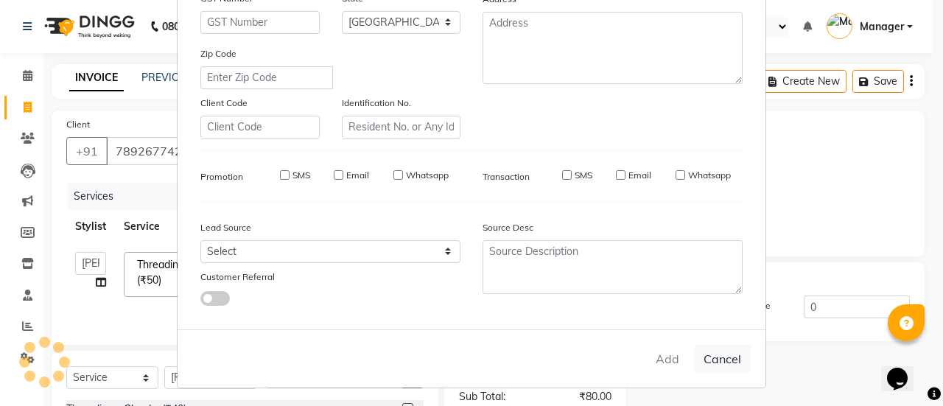
select select
checkbox input "false"
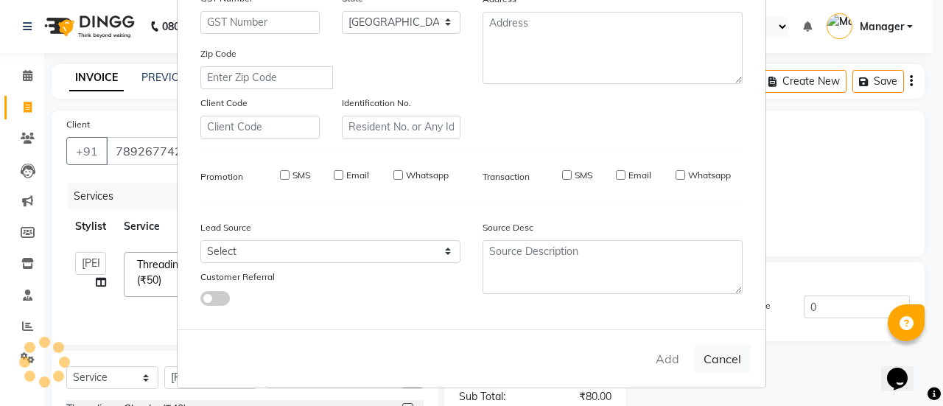
checkbox input "false"
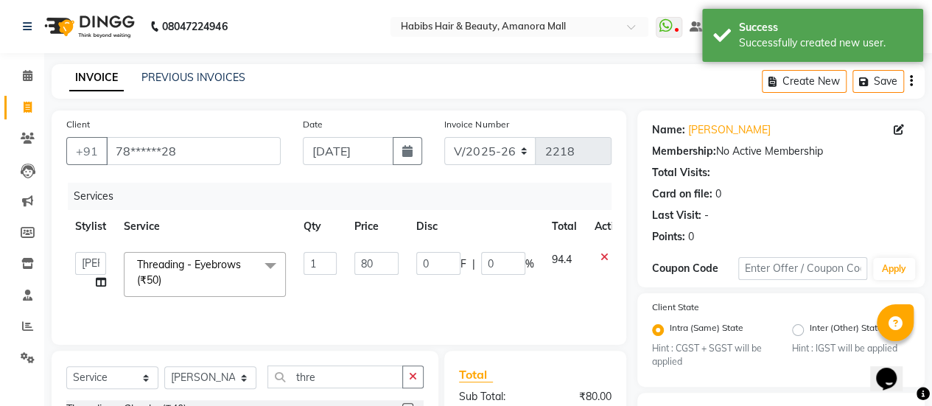
scroll to position [187, 0]
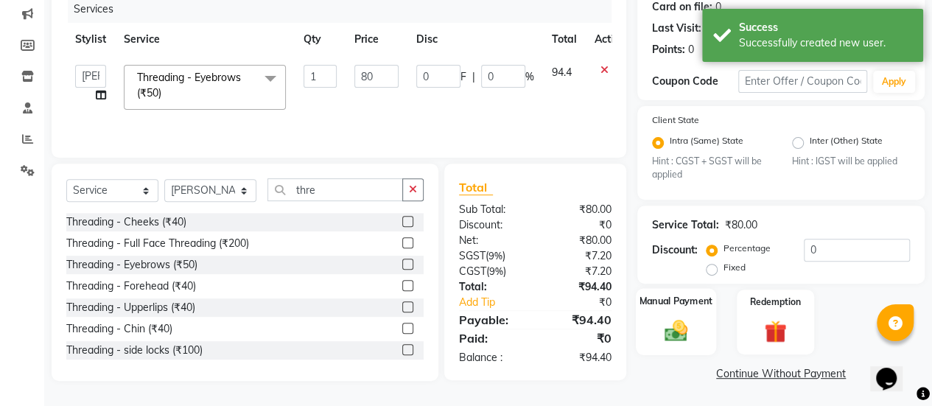
click at [677, 324] on img at bounding box center [676, 331] width 38 height 27
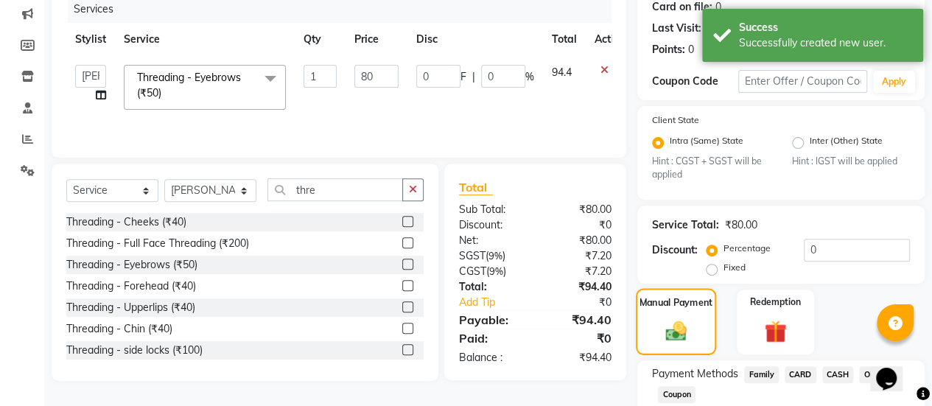
scroll to position [282, 0]
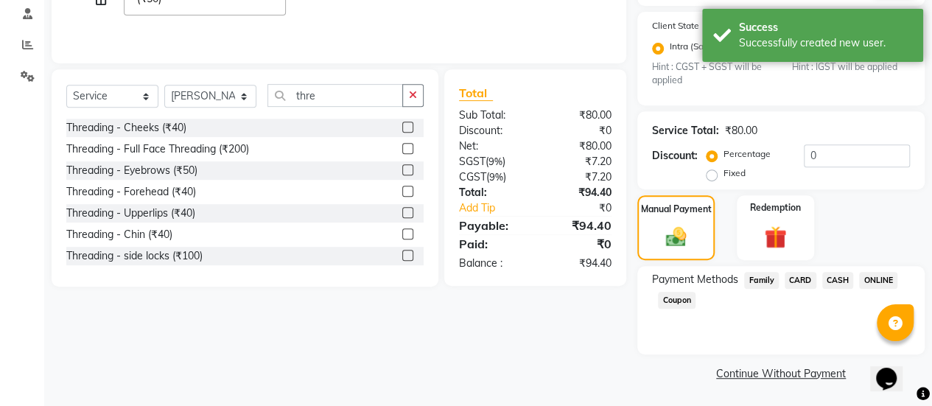
click at [882, 280] on span "ONLINE" at bounding box center [878, 280] width 38 height 17
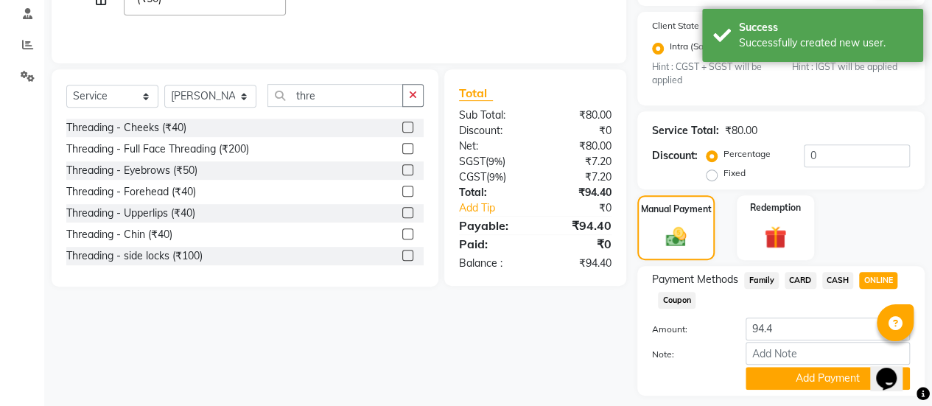
scroll to position [323, 0]
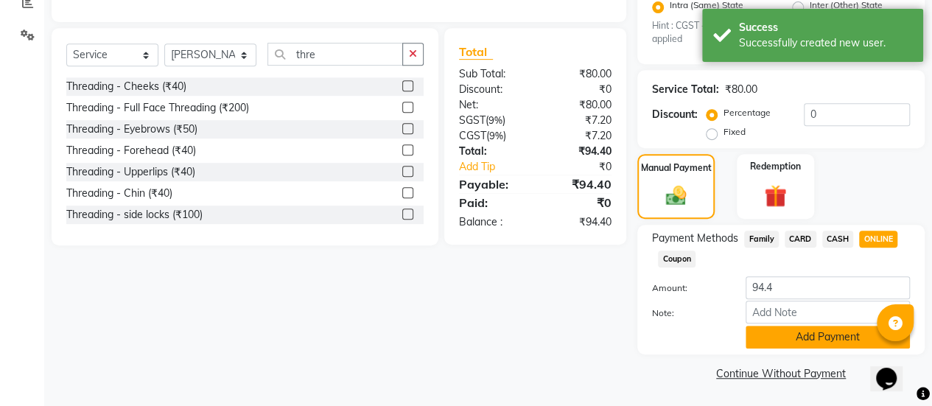
click at [768, 337] on button "Add Payment" at bounding box center [828, 337] width 164 height 23
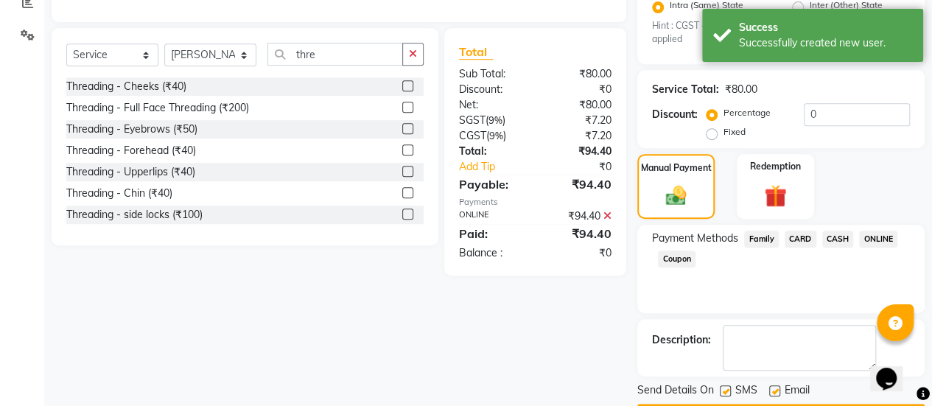
scroll to position [363, 0]
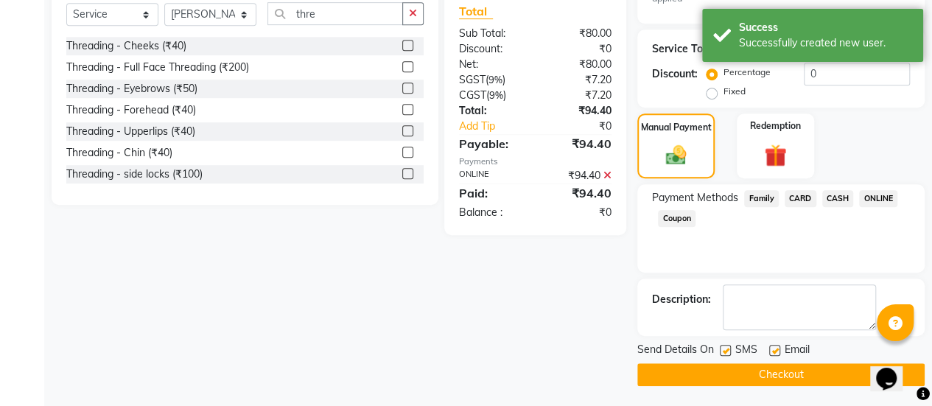
click at [772, 348] on label at bounding box center [775, 350] width 11 height 11
click at [772, 348] on input "checkbox" at bounding box center [775, 351] width 10 height 10
checkbox input "false"
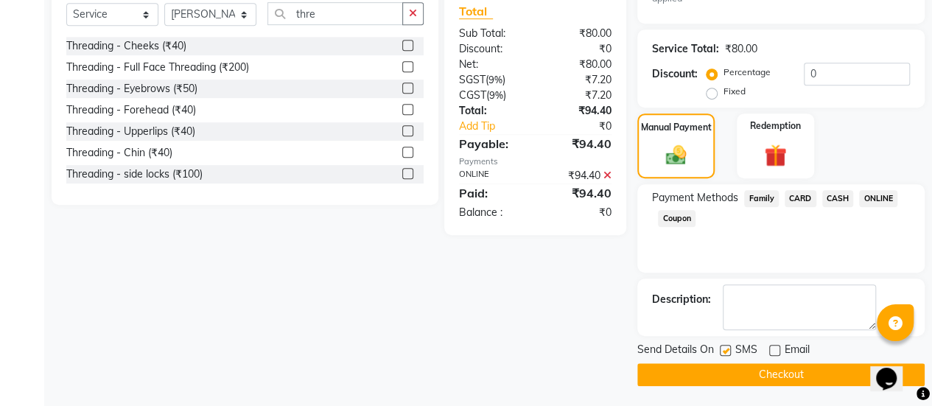
click at [742, 378] on button "Checkout" at bounding box center [781, 374] width 287 height 23
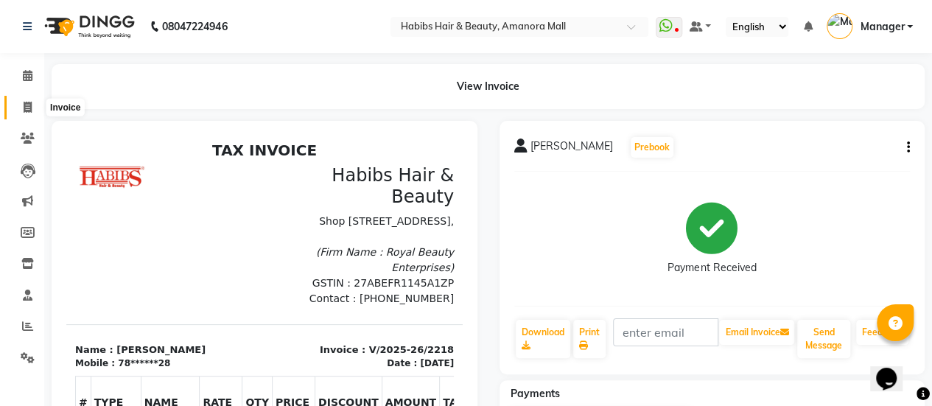
click at [27, 105] on icon at bounding box center [28, 107] width 8 height 11
select select "5399"
select select "service"
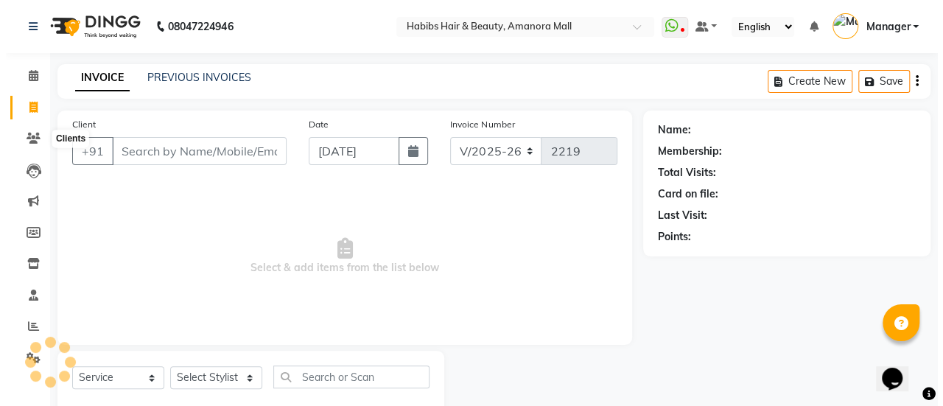
scroll to position [36, 0]
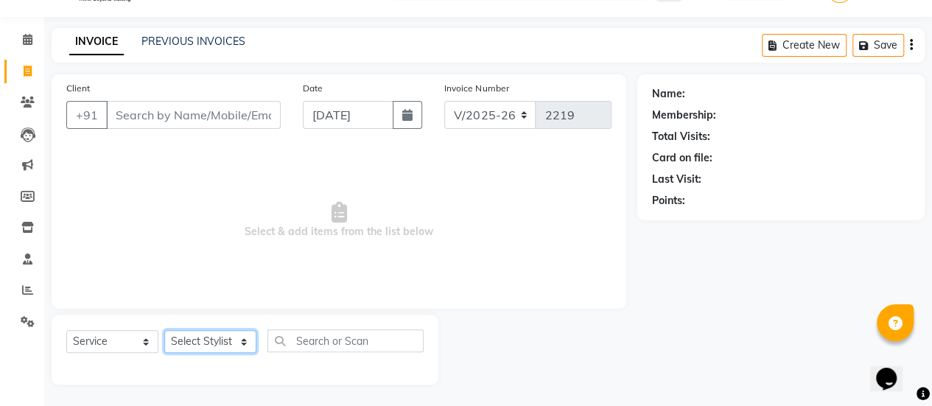
click at [224, 341] on select "Select Stylist [PERSON_NAME] Bhagavantu Kalyani [PERSON_NAME] Manager [PERSON_N…" at bounding box center [210, 341] width 92 height 23
select select "37551"
click at [164, 330] on select "Select Stylist [PERSON_NAME] Bhagavantu Kalyani [PERSON_NAME] Manager [PERSON_N…" at bounding box center [210, 341] width 92 height 23
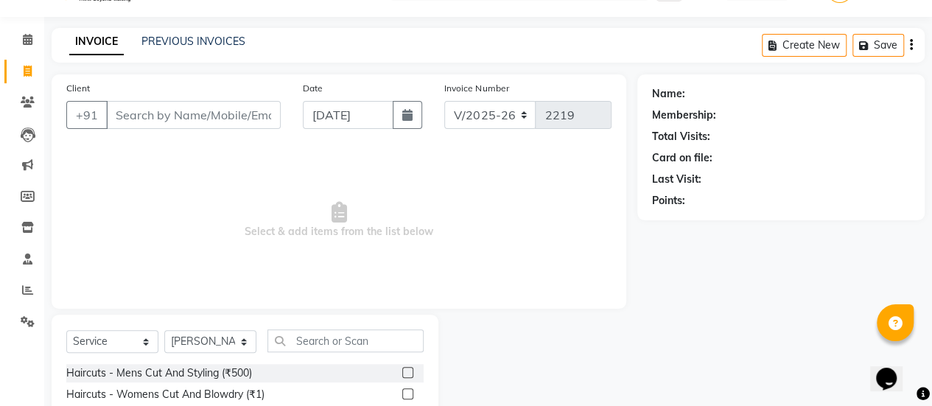
click at [402, 371] on label at bounding box center [407, 372] width 11 height 11
click at [402, 371] on input "checkbox" at bounding box center [407, 374] width 10 height 10
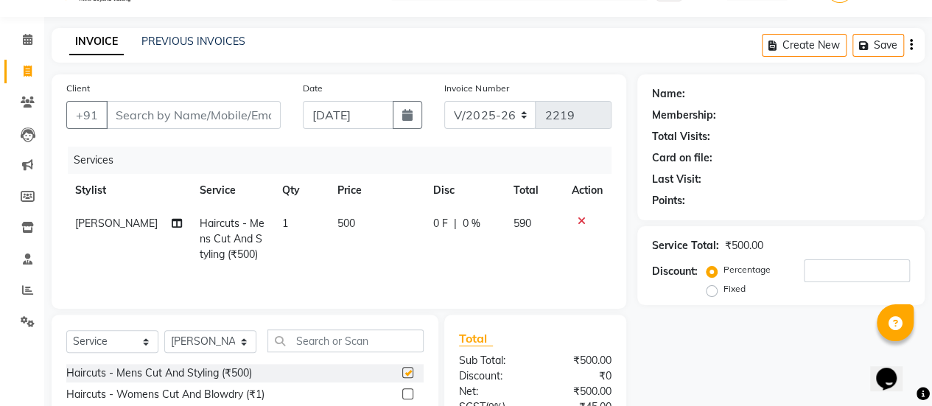
checkbox input "false"
click at [338, 222] on span "500" at bounding box center [347, 223] width 18 height 13
select select "37551"
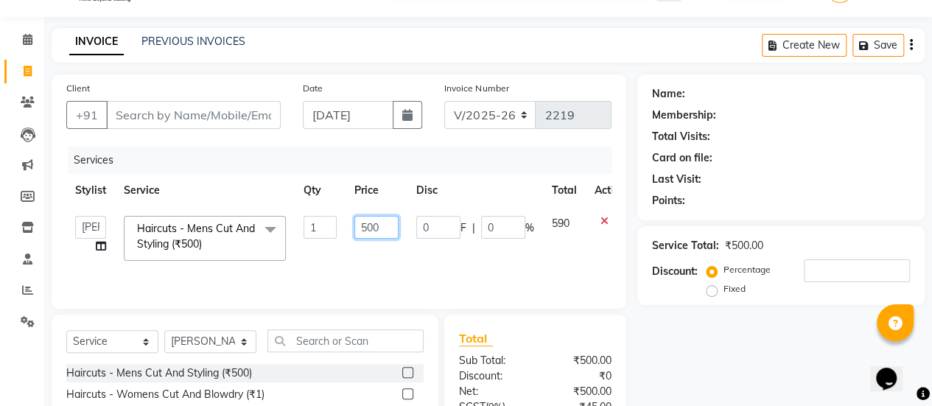
click at [366, 229] on input "500" at bounding box center [377, 227] width 44 height 23
type input "400"
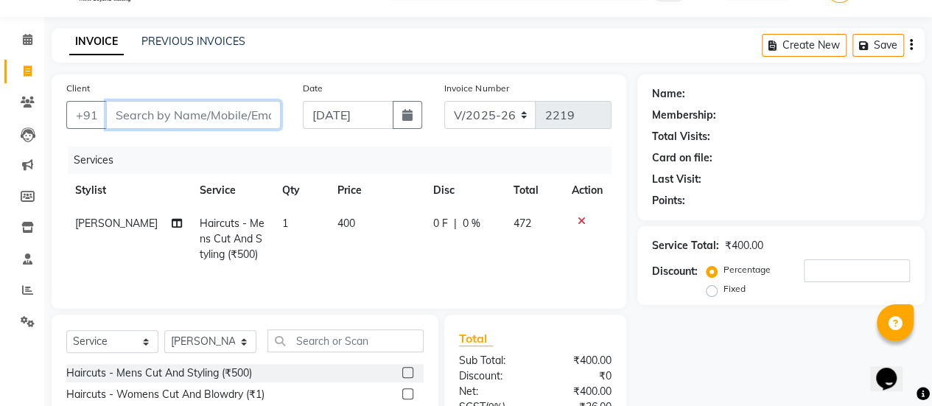
click at [206, 114] on input "Client" at bounding box center [193, 115] width 175 height 28
type input "8"
type input "0"
type input "8178983405"
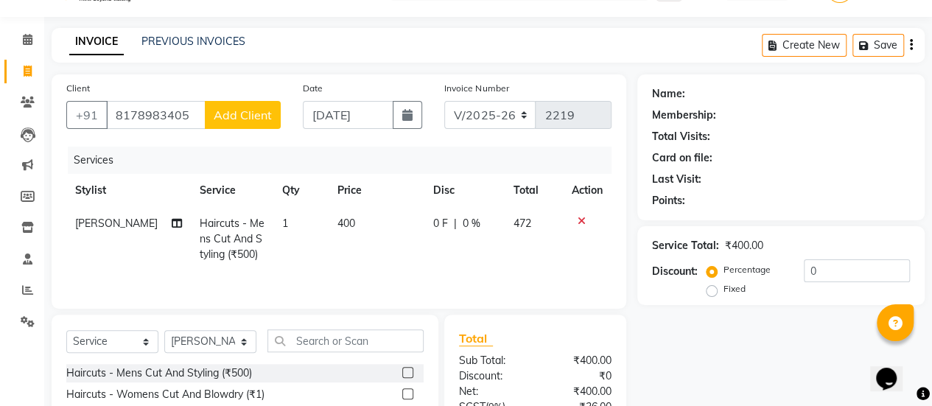
click at [236, 114] on span "Add Client" at bounding box center [243, 115] width 58 height 15
select select "22"
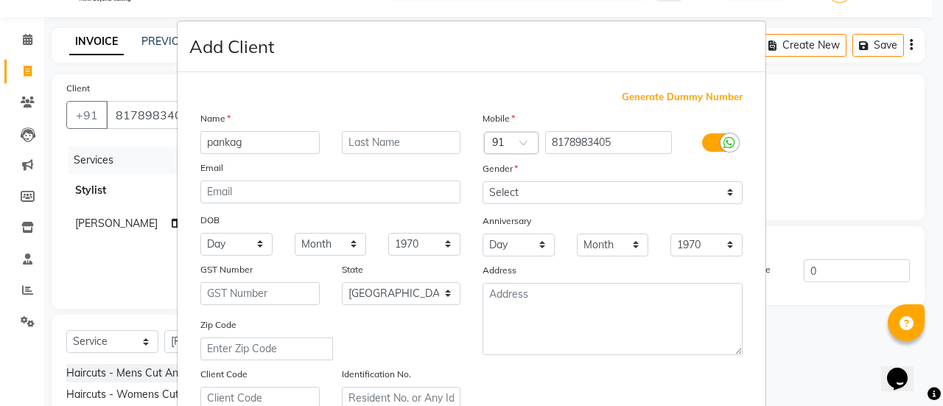
click at [205, 144] on input "pankag" at bounding box center [259, 142] width 119 height 23
click at [237, 143] on input "Pankag" at bounding box center [259, 142] width 119 height 23
type input "Pankaj"
click at [585, 195] on select "Select [DEMOGRAPHIC_DATA] [DEMOGRAPHIC_DATA] Other Prefer Not To Say" at bounding box center [613, 192] width 260 height 23
select select "[DEMOGRAPHIC_DATA]"
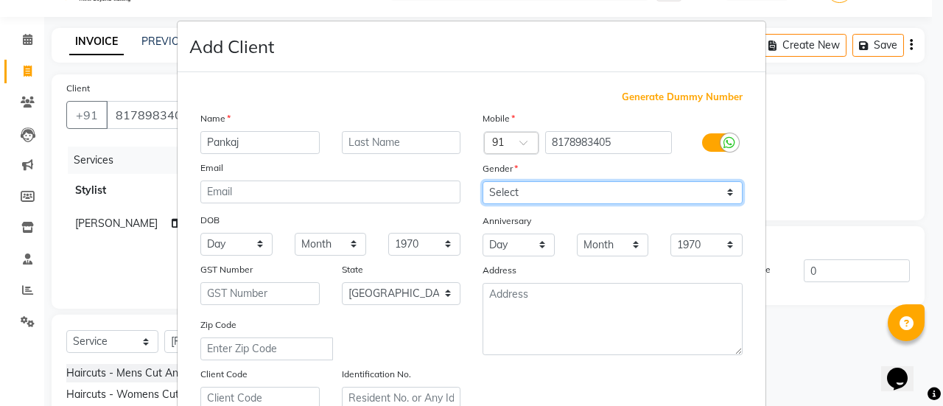
click at [483, 181] on select "Select [DEMOGRAPHIC_DATA] [DEMOGRAPHIC_DATA] Other Prefer Not To Say" at bounding box center [613, 192] width 260 height 23
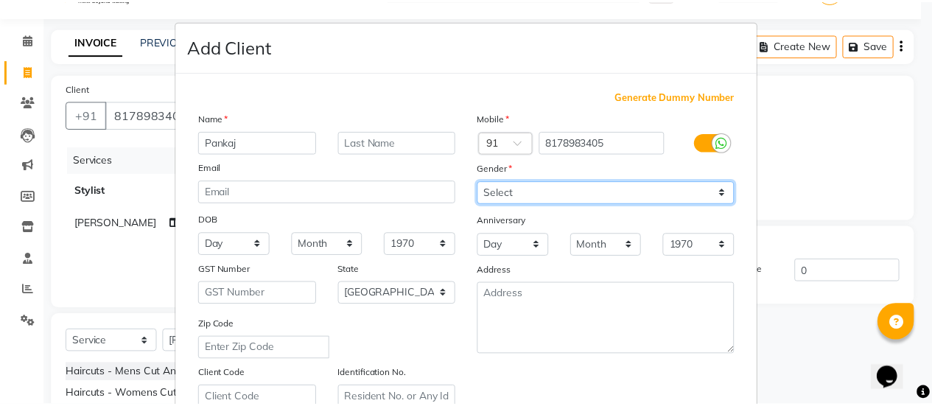
scroll to position [271, 0]
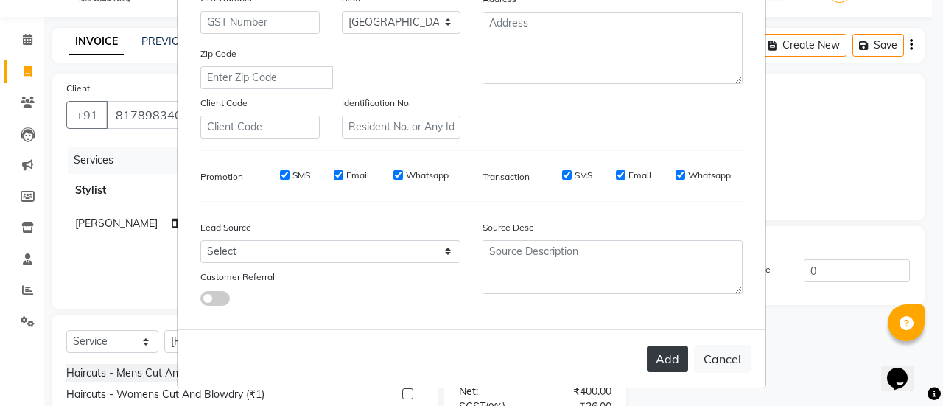
click at [668, 355] on button "Add" at bounding box center [667, 359] width 41 height 27
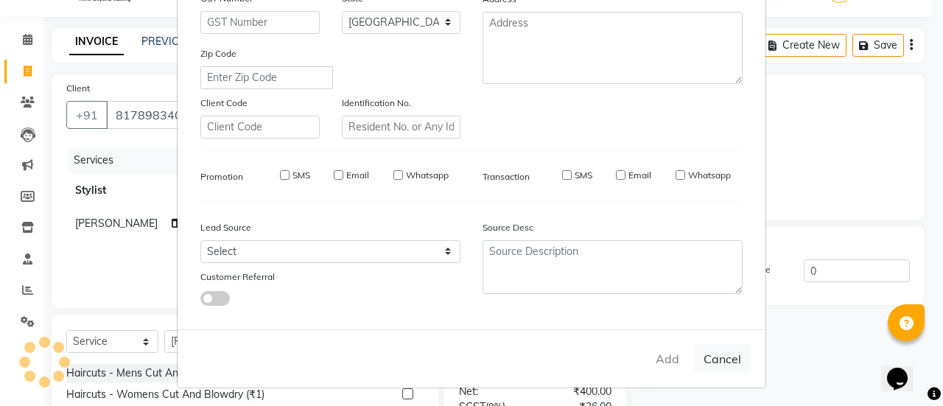
type input "81******05"
select select
select select "null"
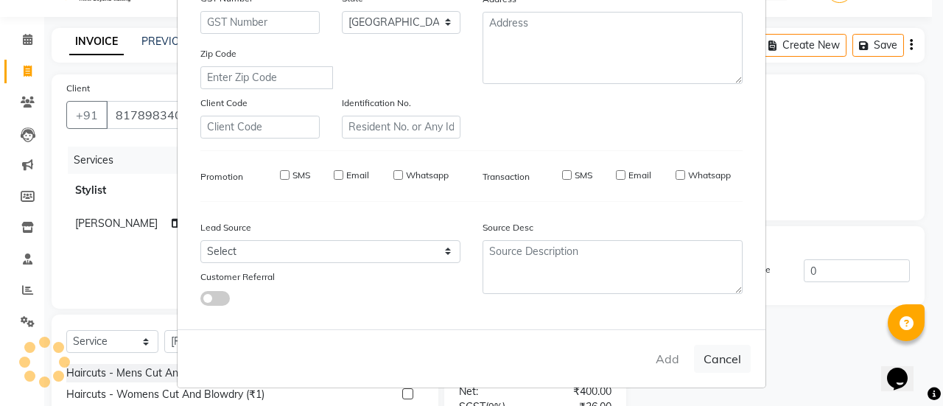
select select
checkbox input "false"
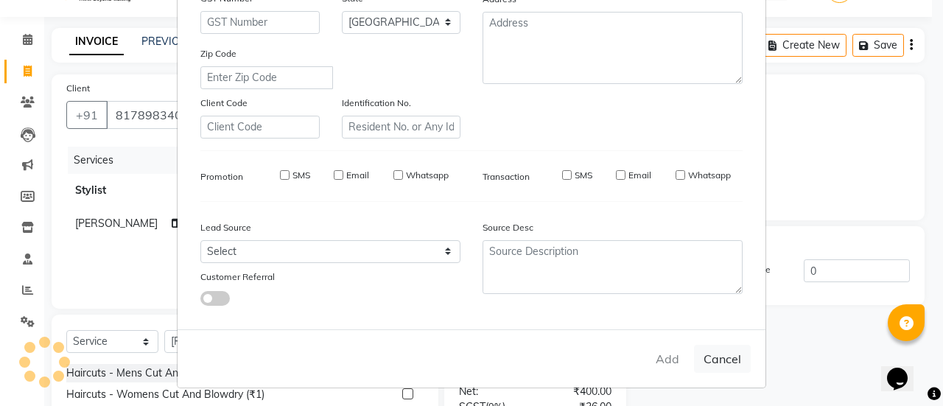
checkbox input "false"
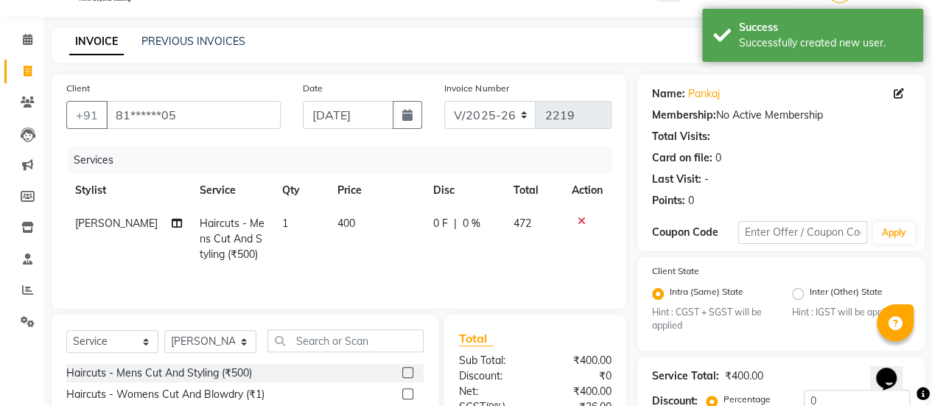
scroll to position [187, 0]
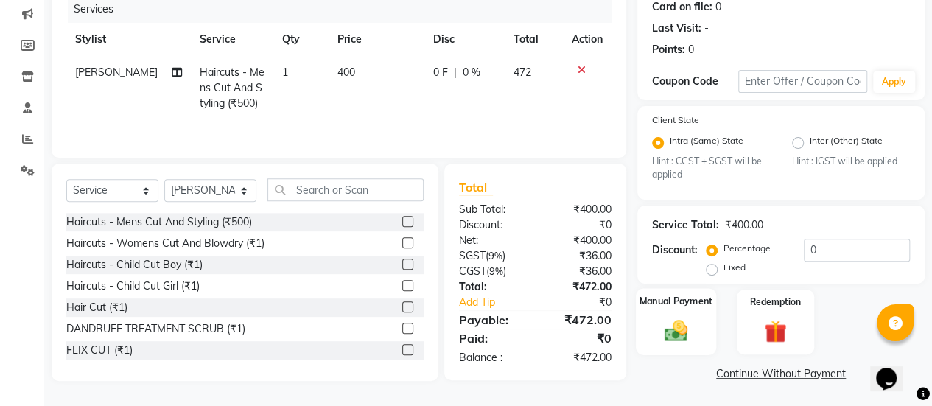
click at [680, 325] on img at bounding box center [676, 331] width 38 height 27
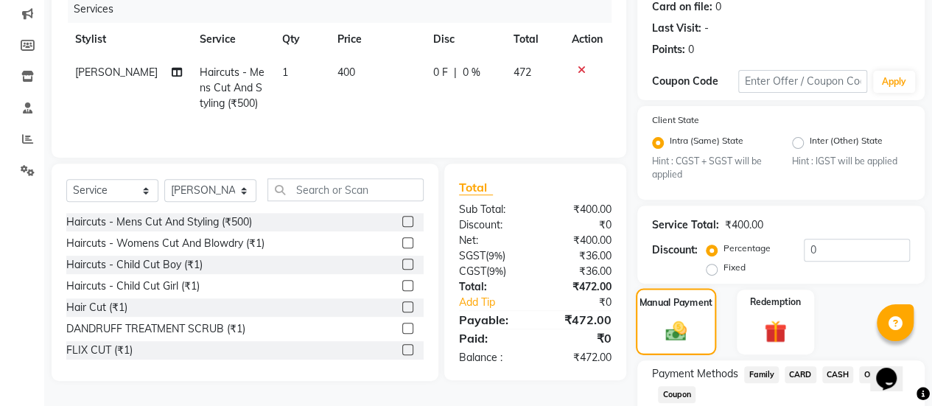
scroll to position [282, 0]
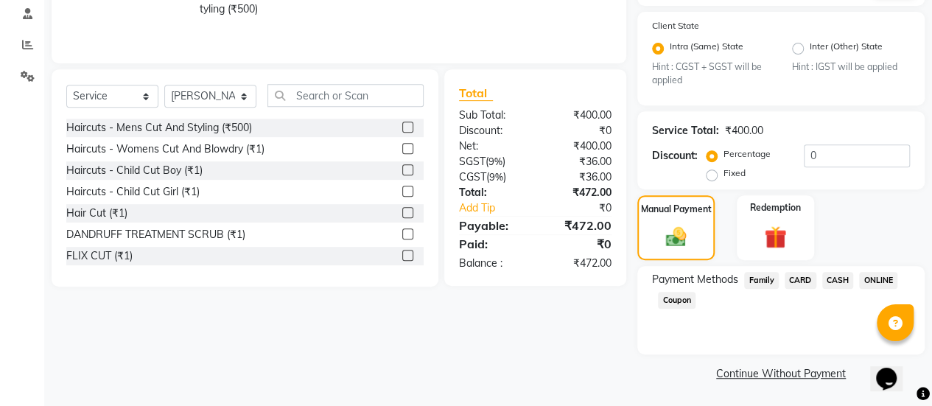
click at [876, 279] on span "ONLINE" at bounding box center [878, 280] width 38 height 17
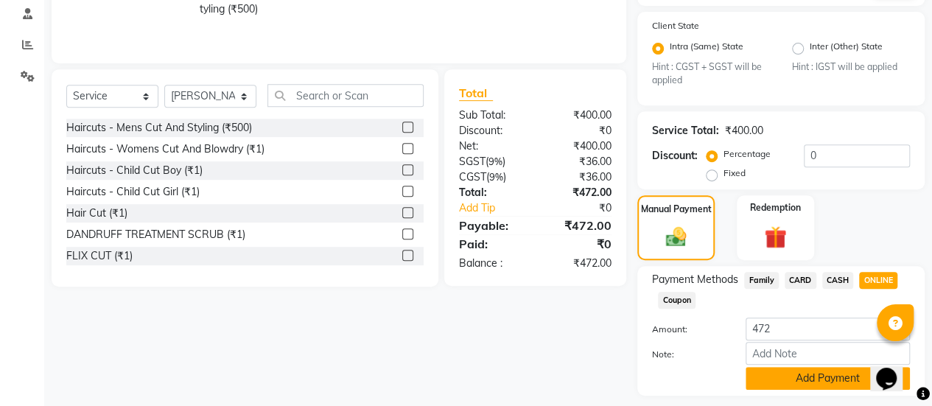
click at [817, 377] on button "Add Payment" at bounding box center [828, 378] width 164 height 23
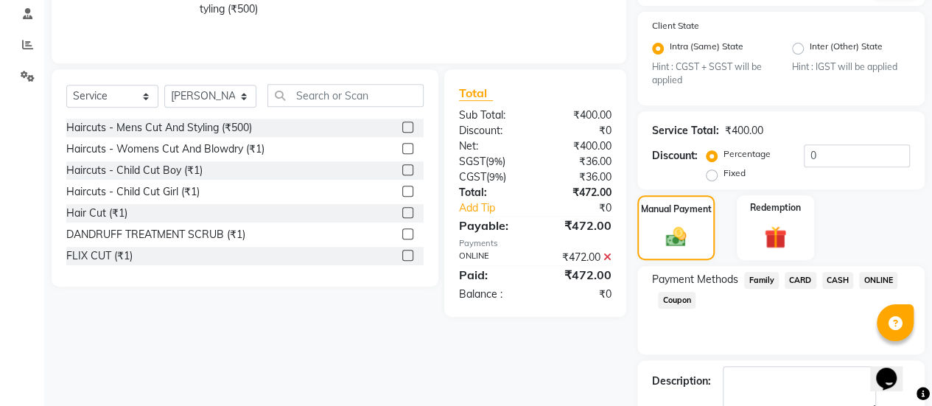
scroll to position [363, 0]
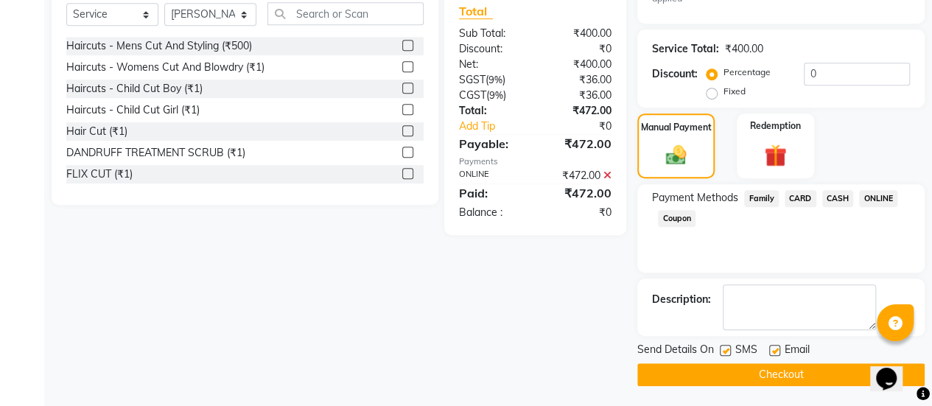
click at [775, 348] on label at bounding box center [775, 350] width 11 height 11
click at [775, 348] on input "checkbox" at bounding box center [775, 351] width 10 height 10
checkbox input "false"
click at [750, 366] on button "Checkout" at bounding box center [781, 374] width 287 height 23
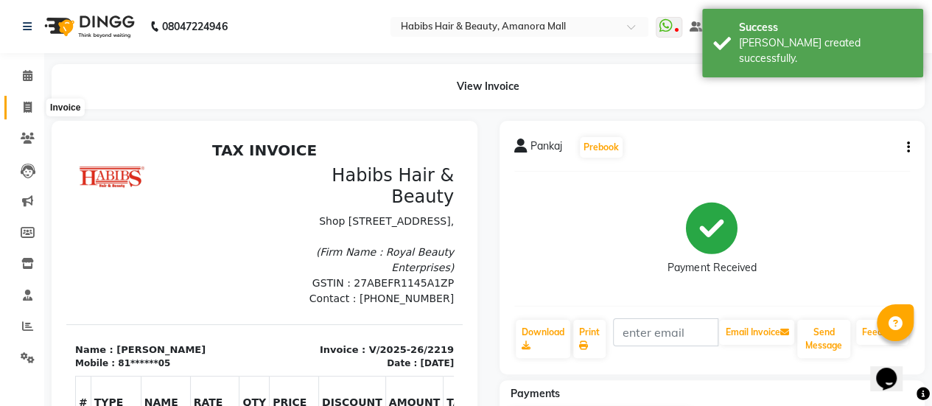
click at [27, 104] on icon at bounding box center [28, 107] width 8 height 11
select select "service"
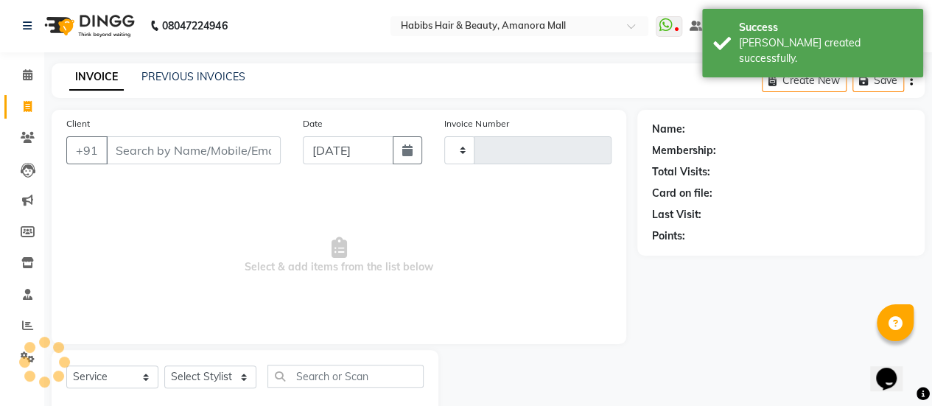
type input "2220"
select select "5399"
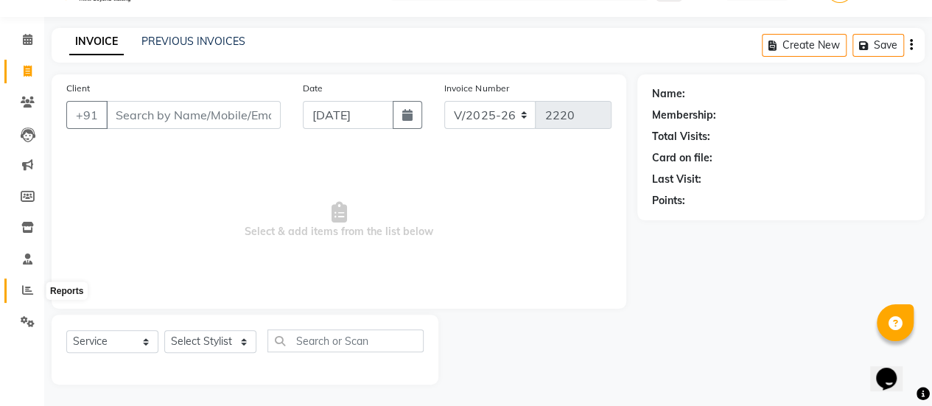
click at [32, 290] on icon at bounding box center [27, 290] width 11 height 11
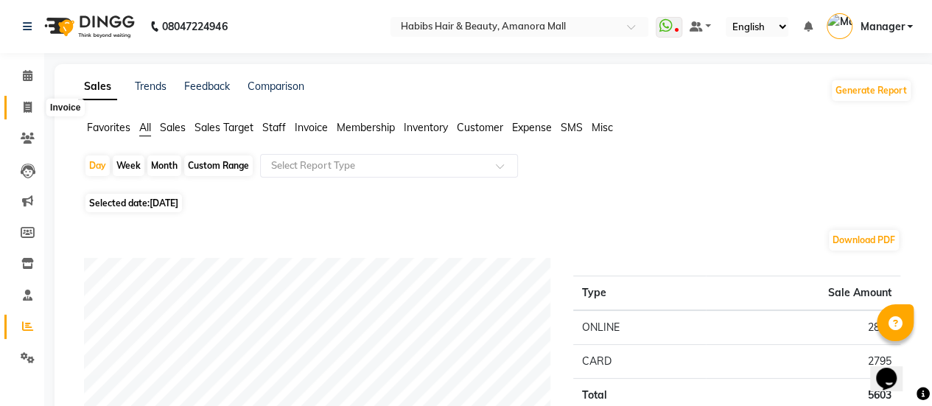
click at [28, 101] on span at bounding box center [28, 108] width 26 height 17
select select "5399"
select select "service"
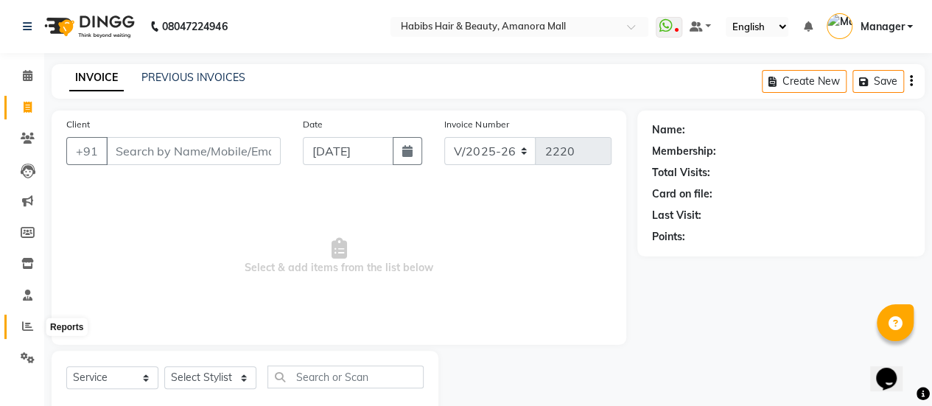
click at [28, 327] on icon at bounding box center [27, 326] width 11 height 11
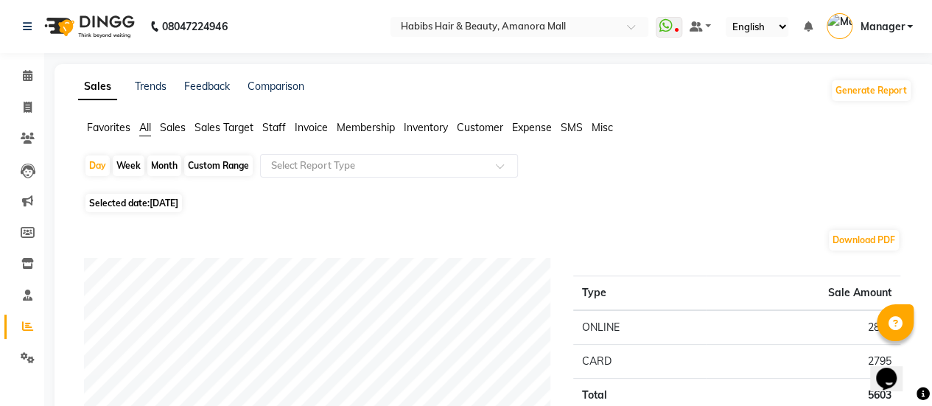
click at [164, 202] on span "[DATE]" at bounding box center [164, 203] width 29 height 11
select select "9"
select select "2025"
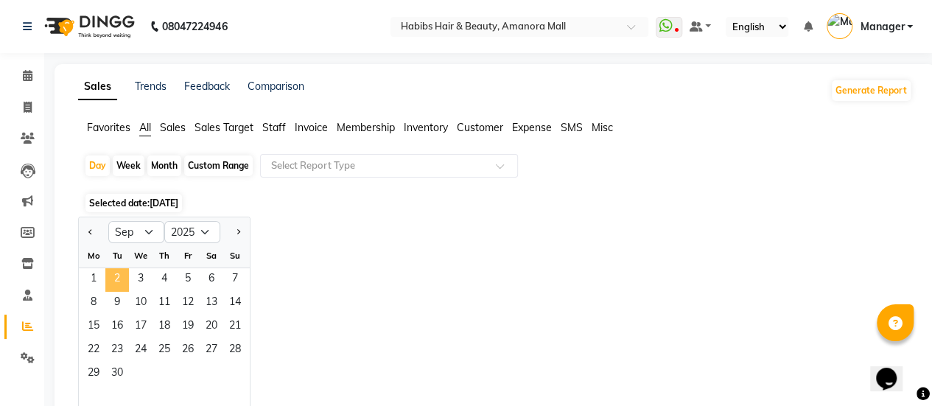
click at [119, 273] on span "2" at bounding box center [117, 280] width 24 height 24
